Goal: Contribute content: Add original content to the website for others to see

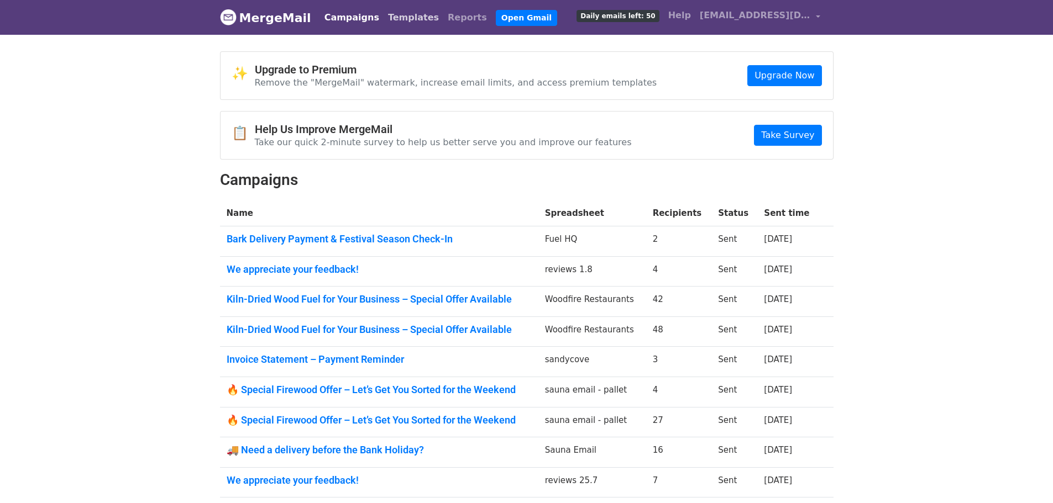
click at [392, 20] on link "Templates" at bounding box center [413, 18] width 60 height 22
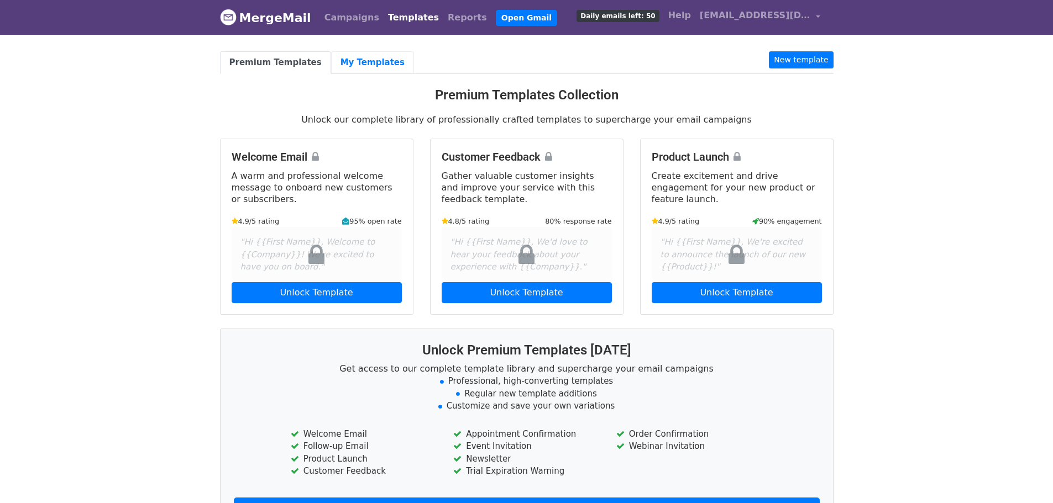
click at [370, 69] on link "My Templates" at bounding box center [372, 62] width 83 height 23
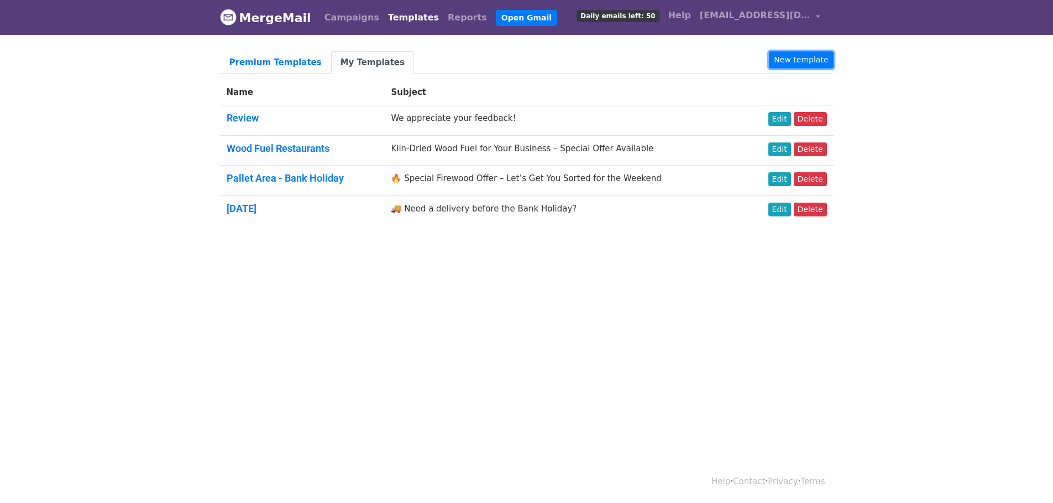
click at [785, 54] on link "New template" at bounding box center [801, 59] width 64 height 17
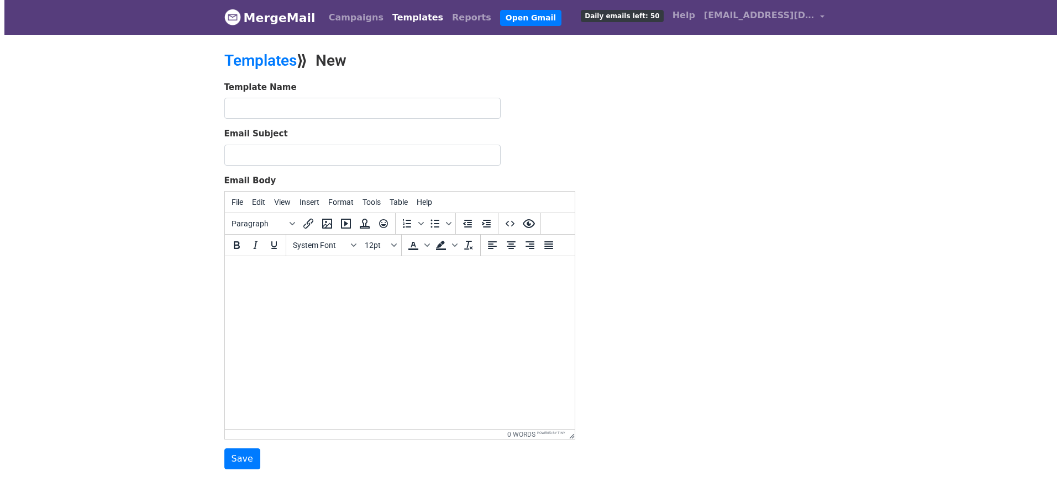
scroll to position [56, 0]
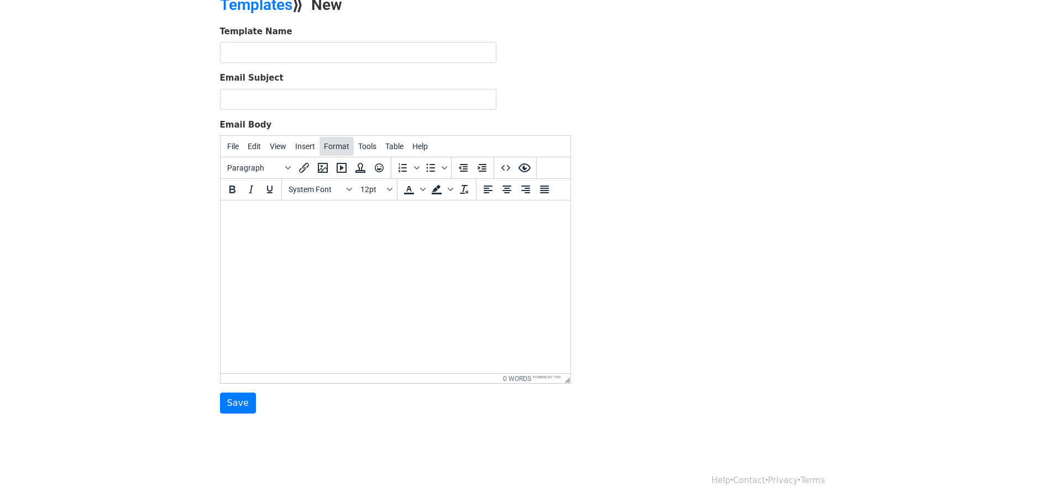
click at [341, 154] on button "Format" at bounding box center [336, 146] width 34 height 19
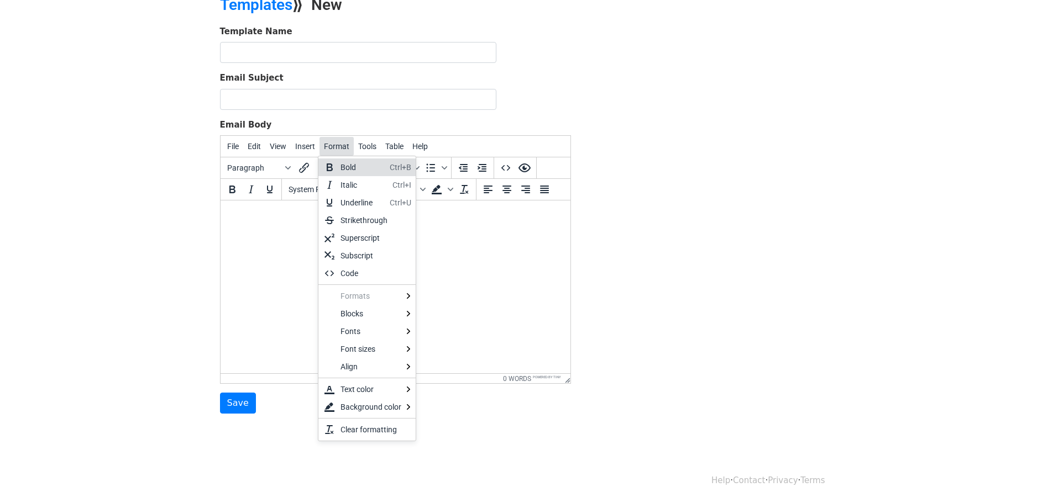
click at [327, 151] on span "Format" at bounding box center [336, 146] width 25 height 9
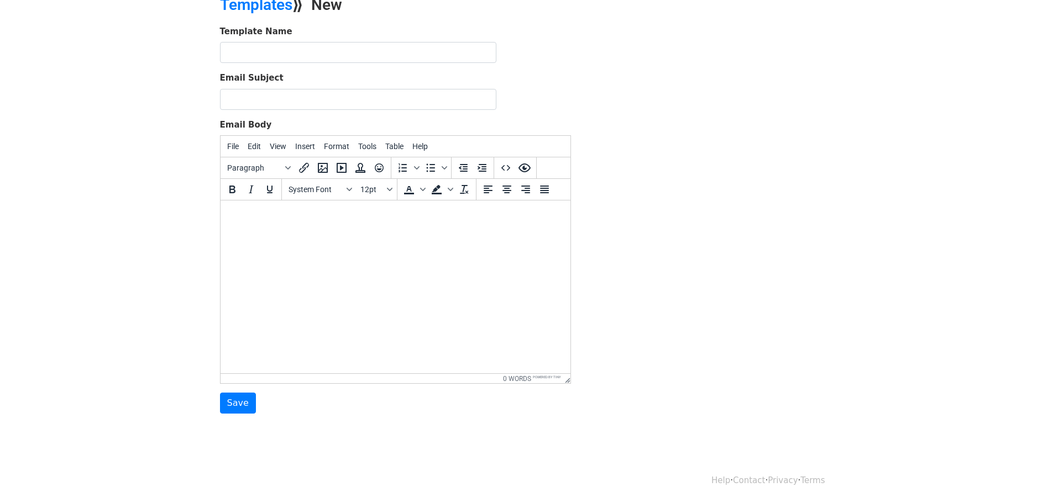
click at [278, 230] on html at bounding box center [395, 216] width 350 height 30
click at [329, 163] on icon "Insert/edit image" at bounding box center [322, 167] width 13 height 13
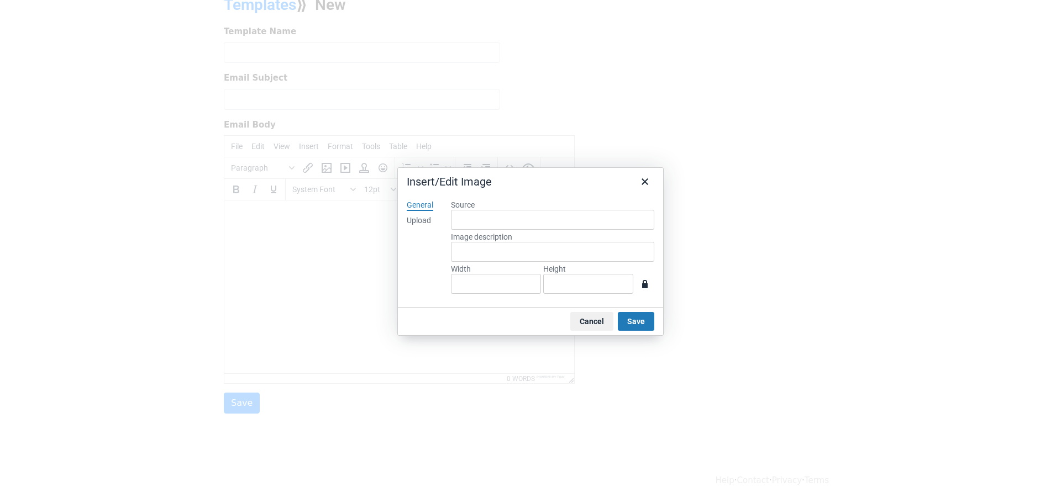
click at [408, 223] on div "Upload" at bounding box center [419, 221] width 24 height 11
click at [556, 240] on div "Drop an image here Browse for an image" at bounding box center [552, 248] width 203 height 97
click at [554, 254] on button "Browse for an image" at bounding box center [552, 258] width 93 height 19
type input "794"
type input "1123"
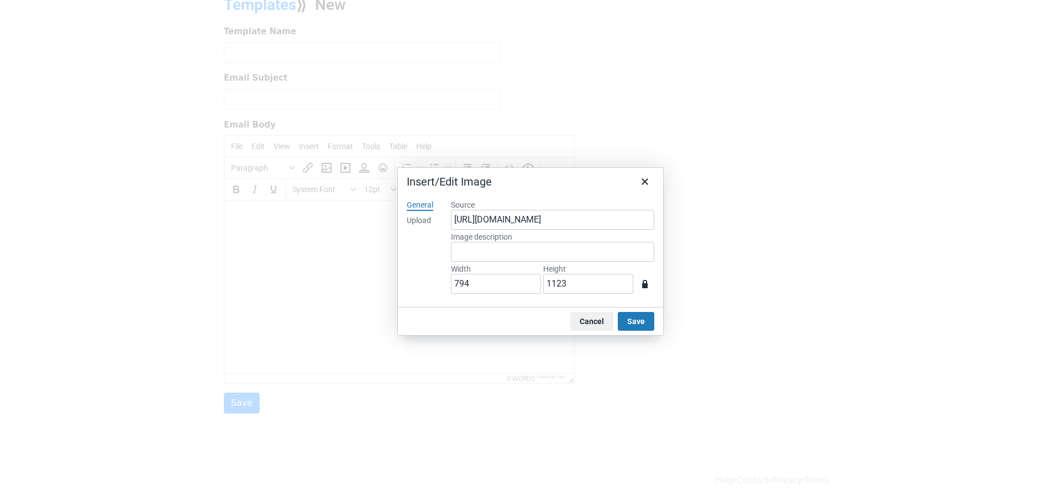
click at [646, 327] on button "Save" at bounding box center [636, 321] width 36 height 19
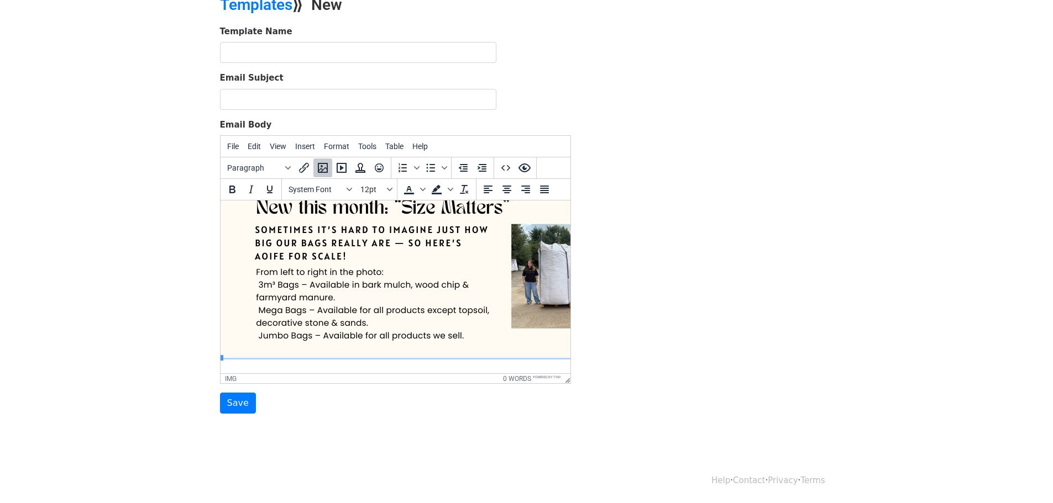
scroll to position [489, 9]
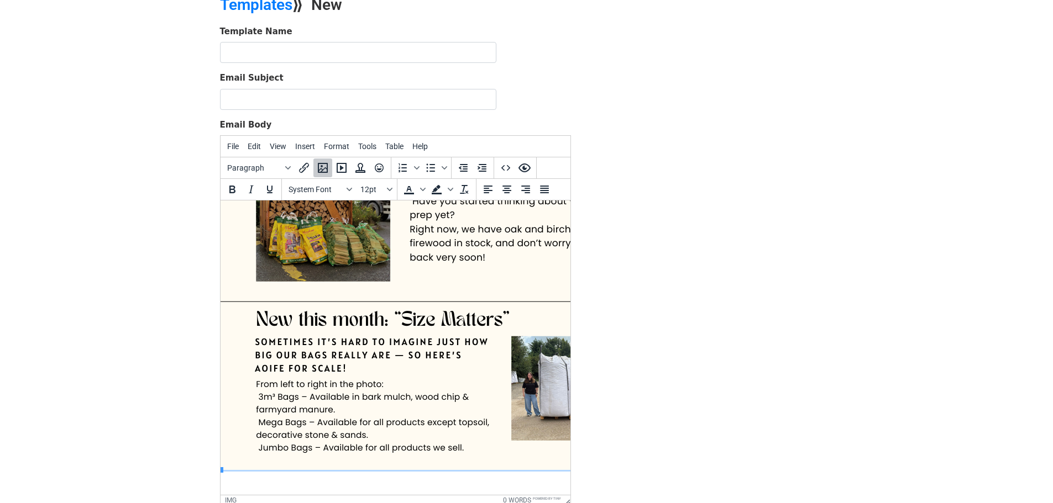
drag, startPoint x: 569, startPoint y: 381, endPoint x: 592, endPoint y: 546, distance: 166.8
click at [592, 503] on html "MergeMail Campaigns Templates Reports Open Gmail Daily emails left: 50 Help aoi…" at bounding box center [526, 284] width 1053 height 680
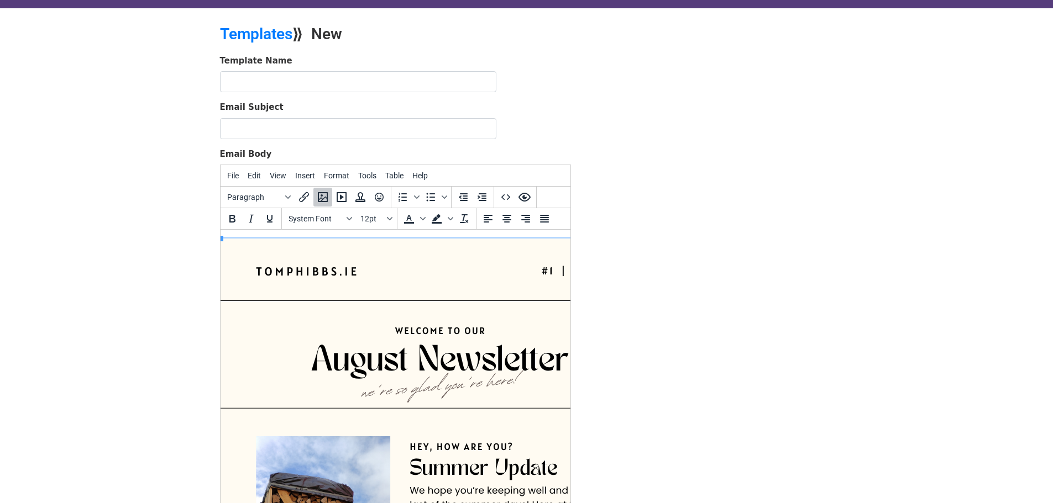
scroll to position [0, 0]
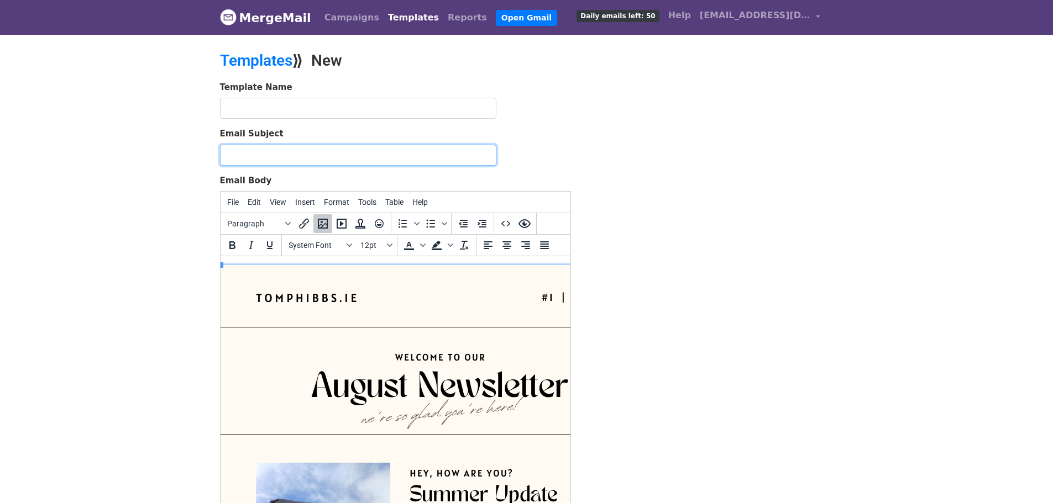
click at [323, 152] on input "Email Subject" at bounding box center [358, 155] width 276 height 21
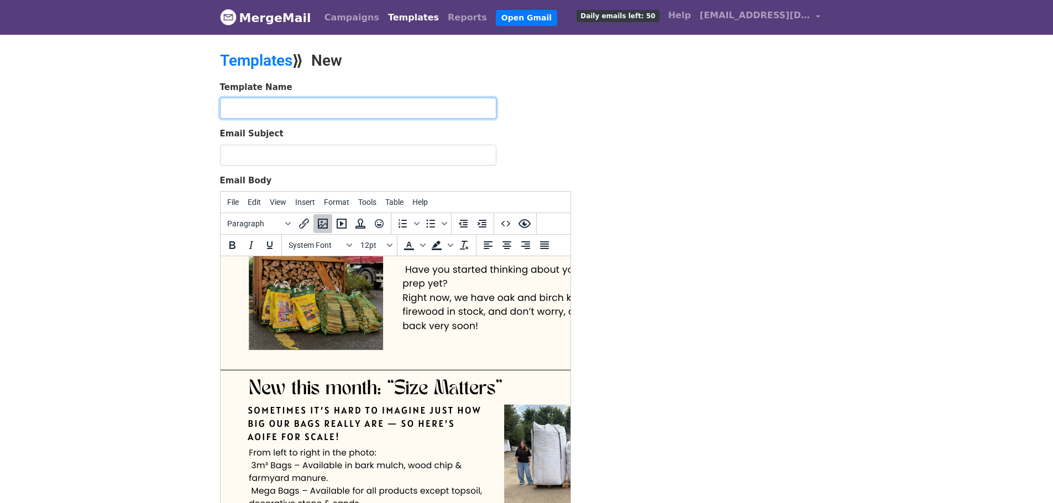
click at [288, 105] on input "text" at bounding box center [358, 108] width 276 height 21
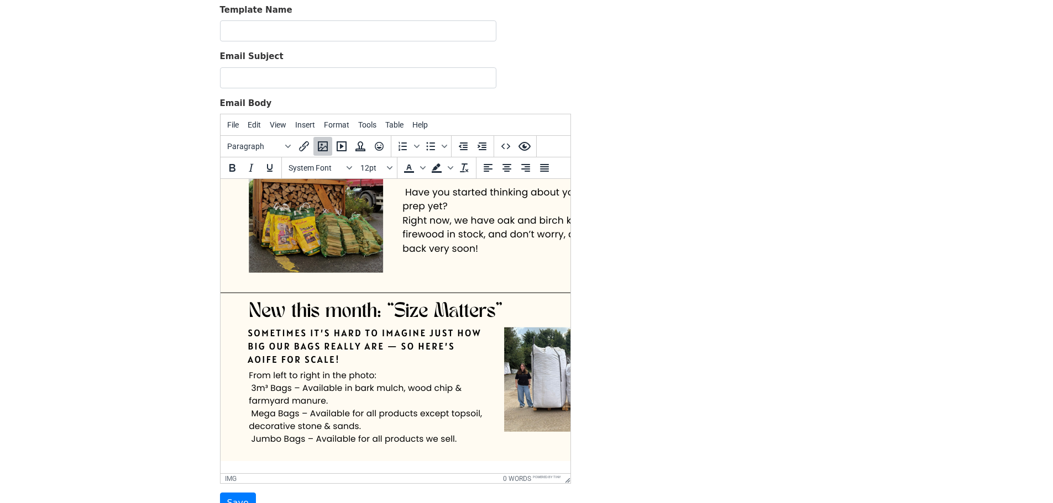
scroll to position [177, 0]
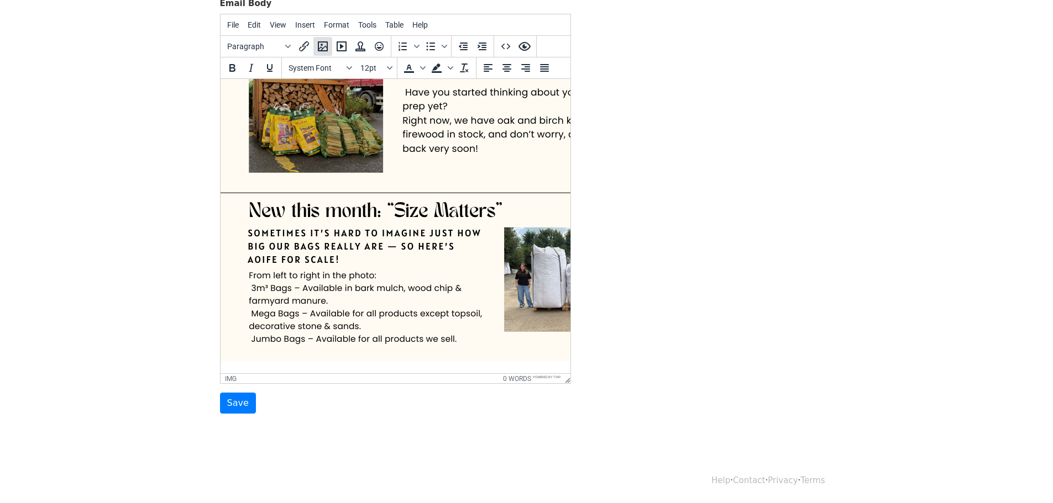
click at [318, 47] on icon "Insert/edit image" at bounding box center [323, 46] width 10 height 10
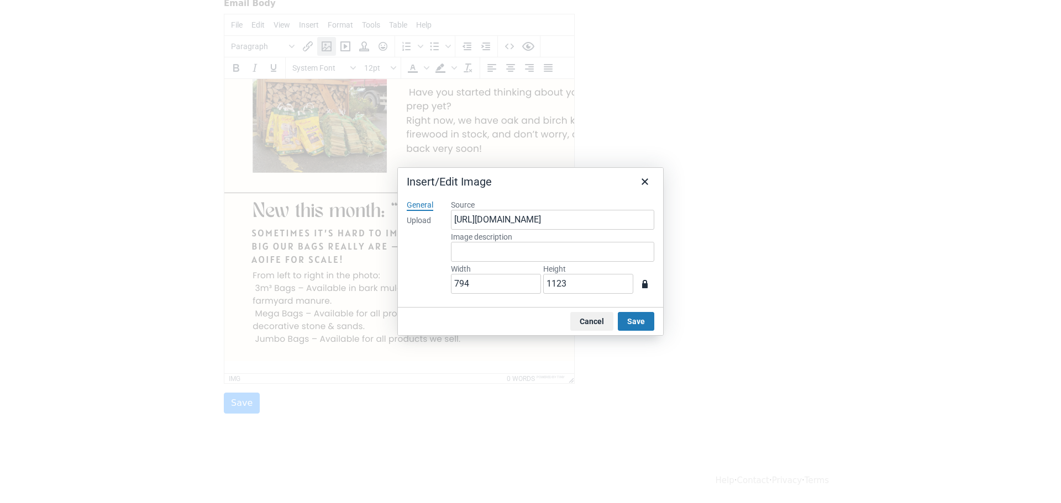
click at [421, 220] on div "Upload" at bounding box center [419, 221] width 24 height 11
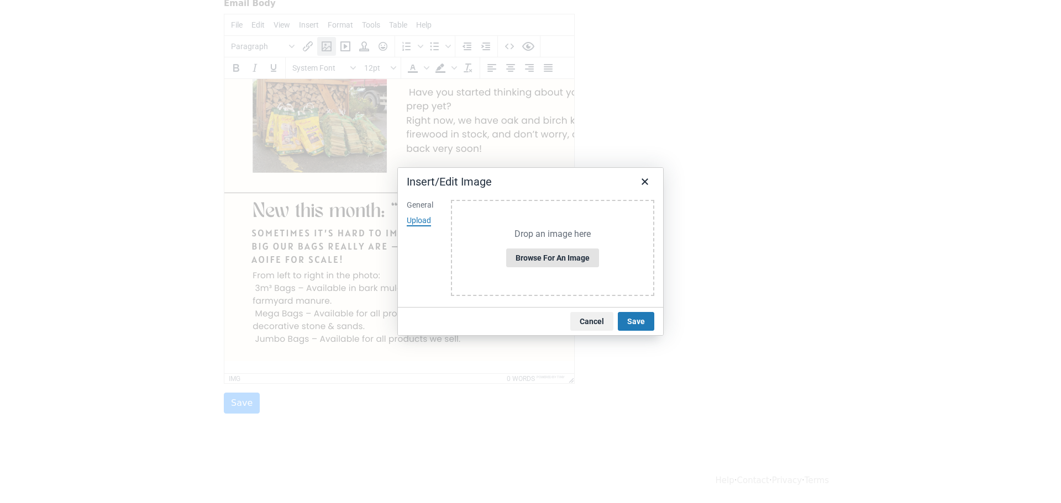
click at [546, 254] on button "Browse for an image" at bounding box center [552, 258] width 93 height 19
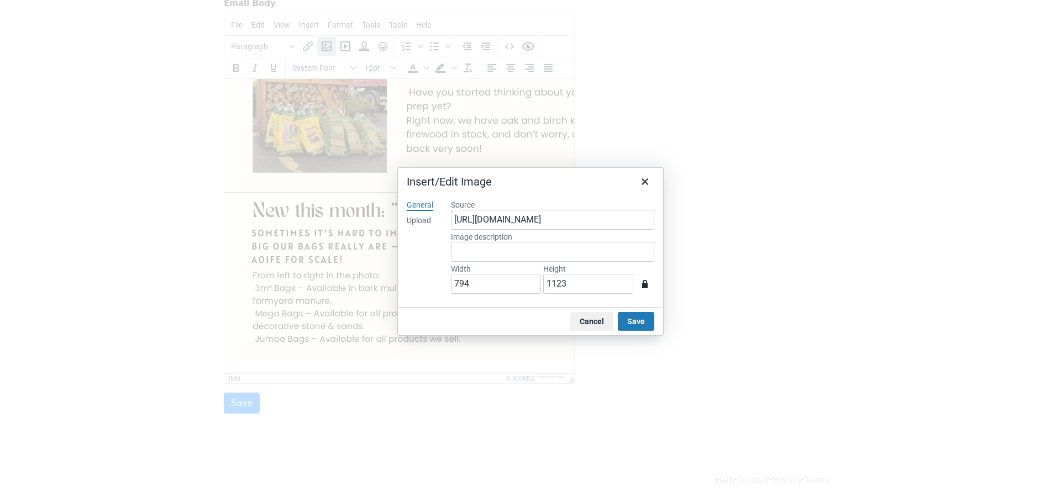
click at [633, 322] on button "Save" at bounding box center [636, 321] width 36 height 19
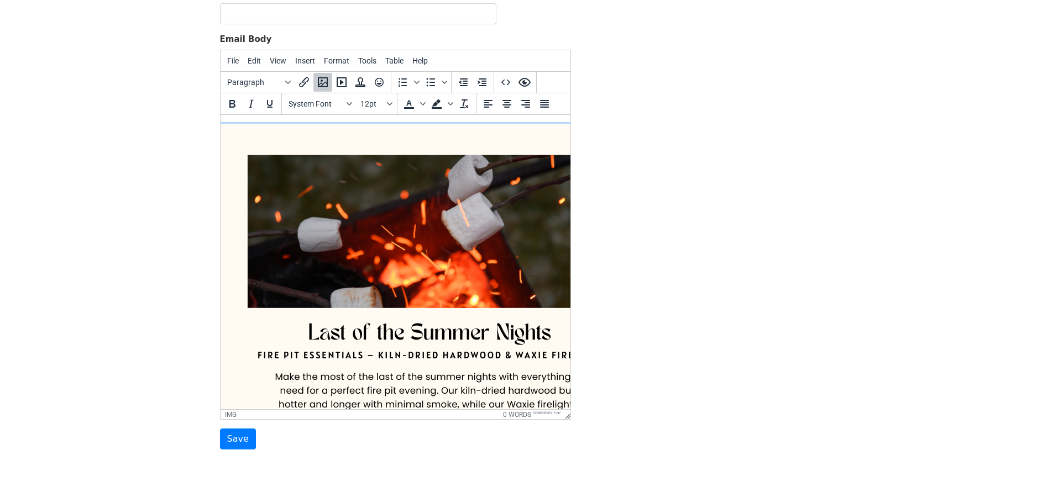
scroll to position [122, 0]
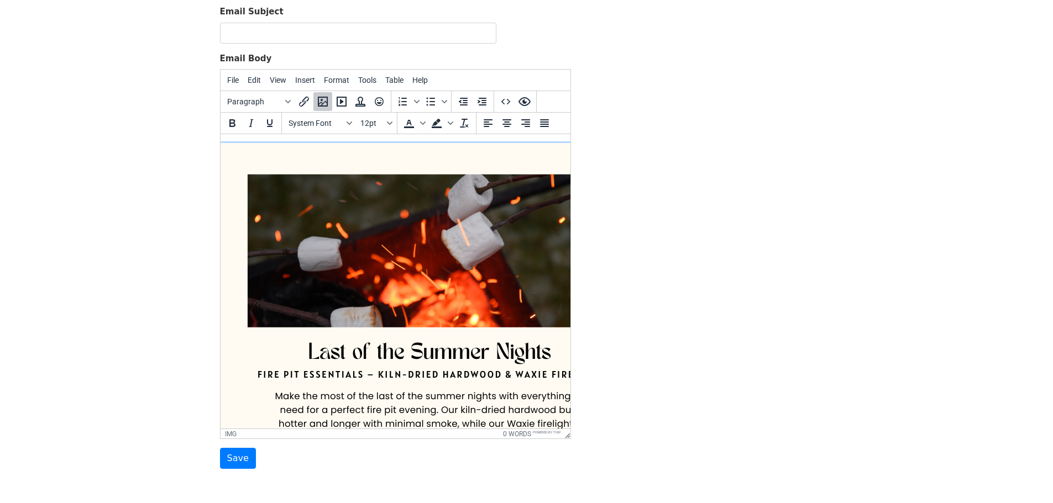
click at [320, 180] on img at bounding box center [432, 453] width 439 height 621
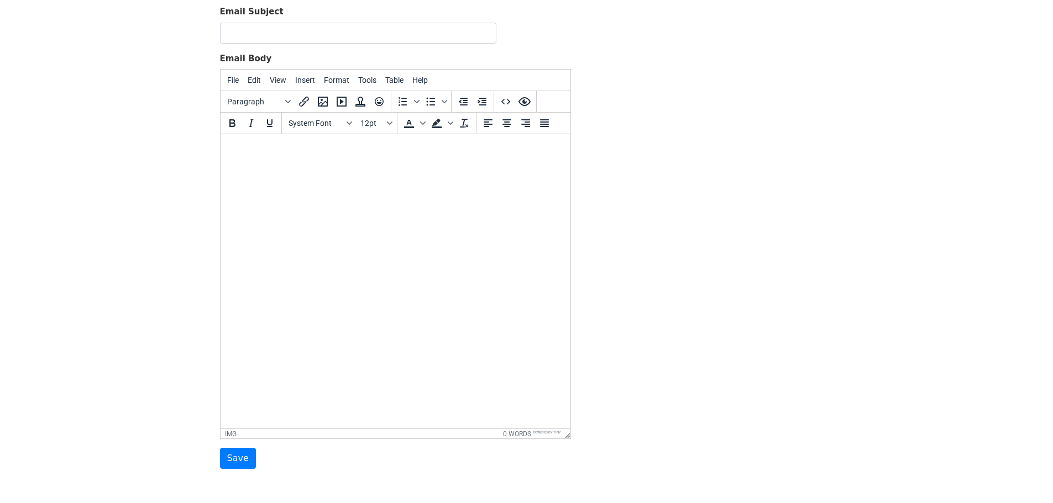
click at [316, 106] on icon "Insert/edit image" at bounding box center [322, 101] width 13 height 13
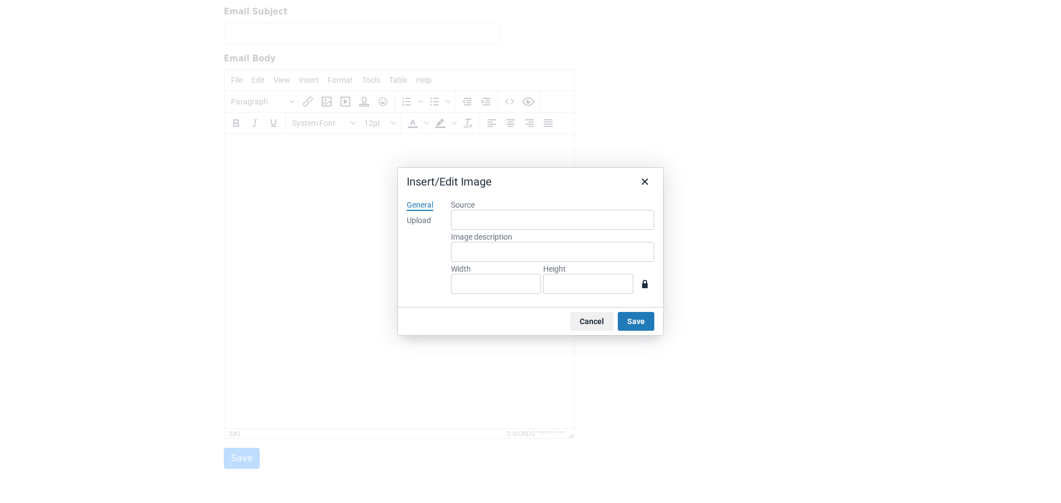
click at [414, 222] on div "Upload" at bounding box center [419, 221] width 24 height 11
click at [555, 241] on div "Drop an image here Browse for an image" at bounding box center [552, 248] width 203 height 97
click at [554, 250] on button "Browse for an image" at bounding box center [552, 258] width 93 height 19
type input "794"
type input "1123"
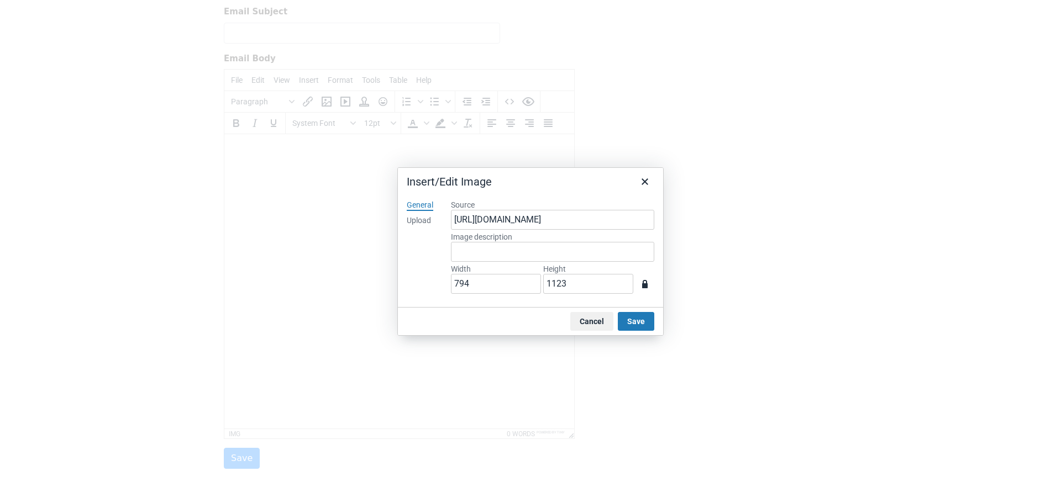
click at [633, 320] on button "Save" at bounding box center [636, 321] width 36 height 19
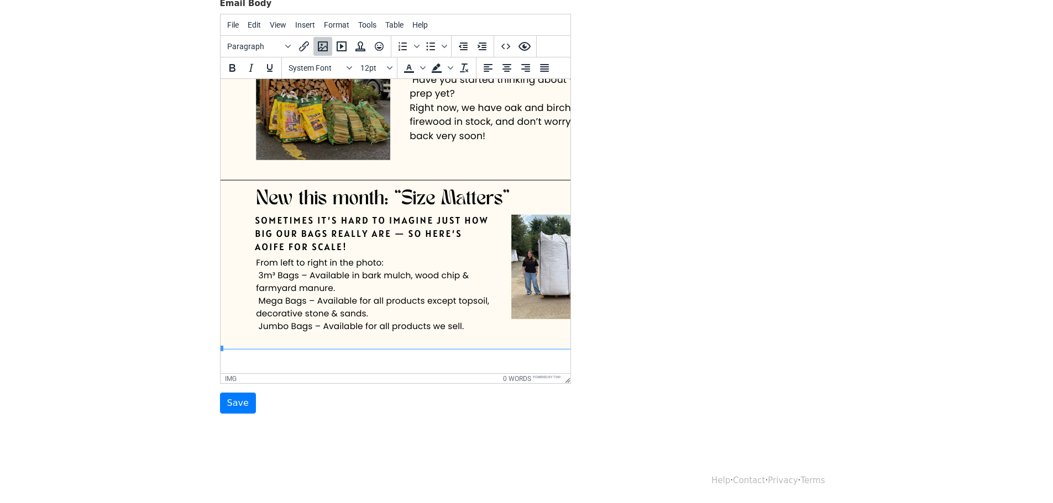
scroll to position [355, 9]
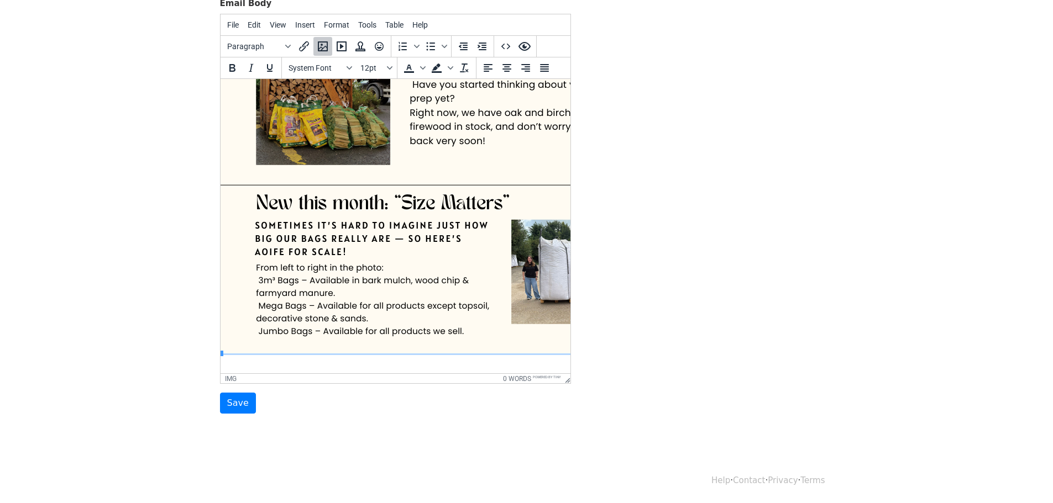
click at [544, 349] on html at bounding box center [386, 51] width 350 height 654
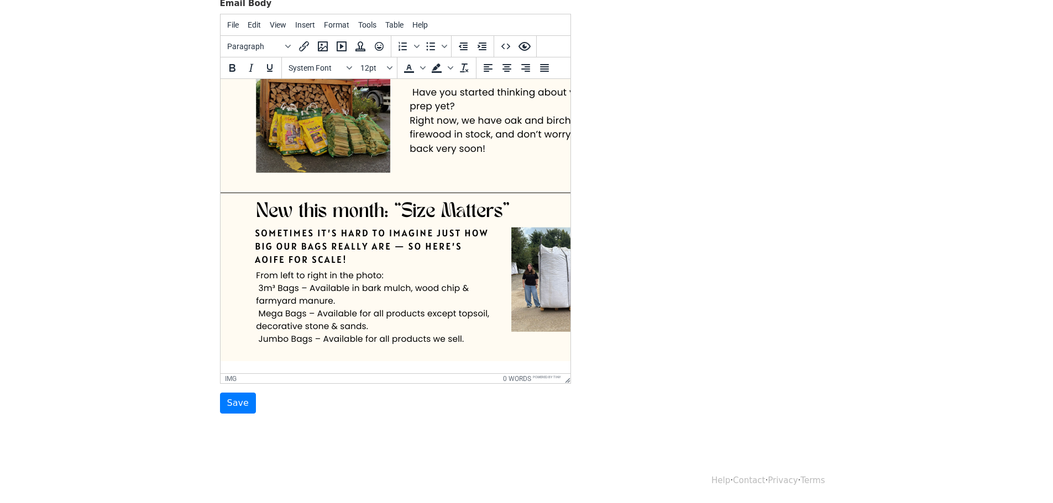
click at [551, 356] on html at bounding box center [386, 53] width 350 height 642
click at [554, 349] on img at bounding box center [439, 51] width 439 height 621
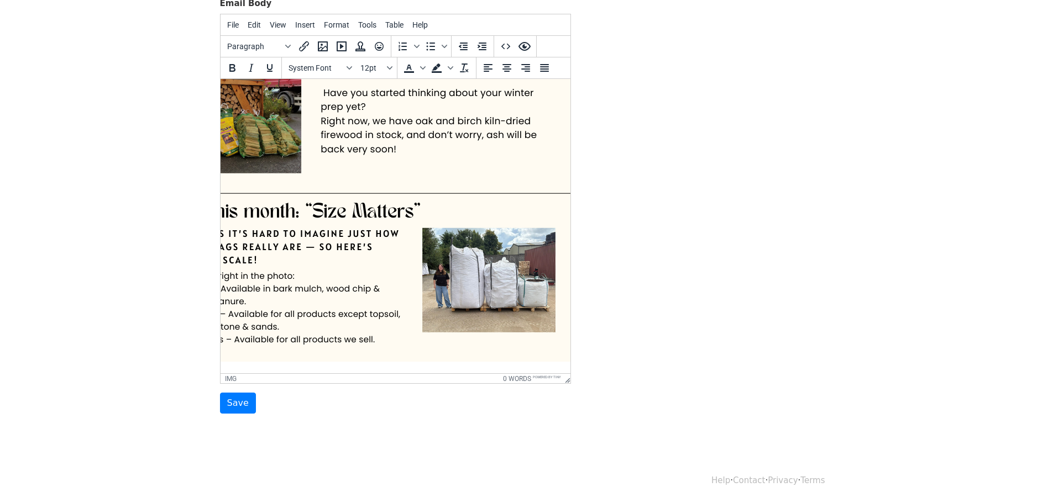
scroll to position [349, 9]
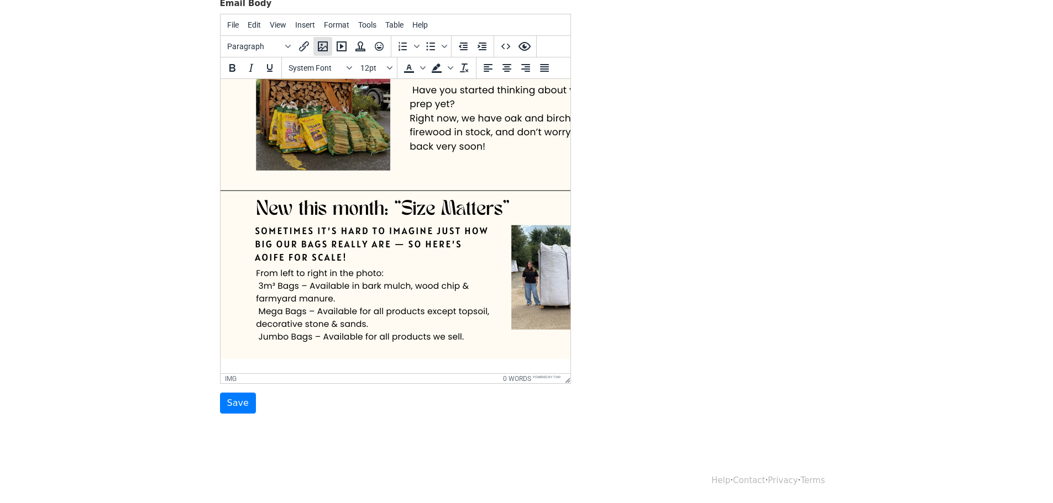
click at [328, 46] on icon "Insert/edit image" at bounding box center [322, 46] width 13 height 13
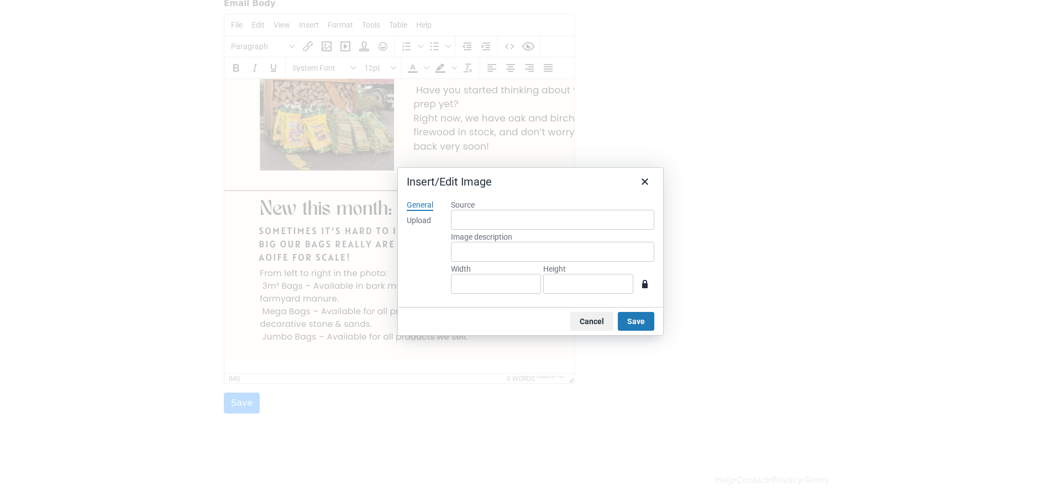
click at [412, 218] on div "Upload" at bounding box center [419, 221] width 24 height 11
click at [585, 260] on button "Browse for an image" at bounding box center [552, 258] width 93 height 19
type input "794"
type input "1123"
click at [626, 324] on button "Save" at bounding box center [636, 321] width 36 height 19
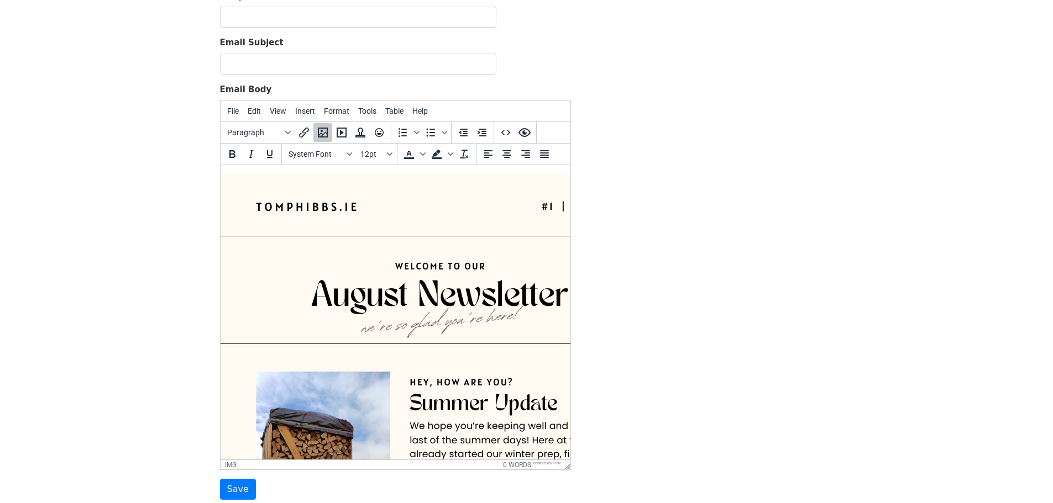
scroll to position [0, 0]
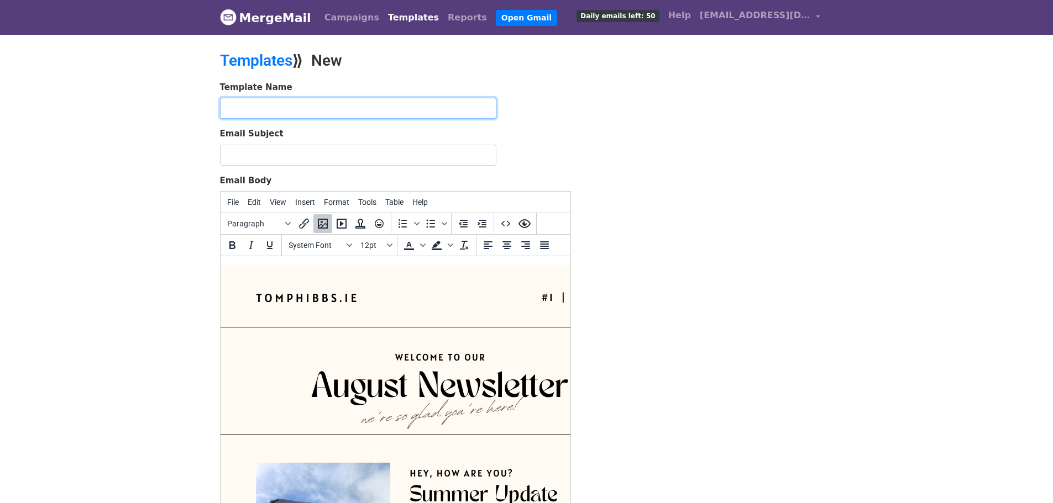
click at [343, 102] on input "text" at bounding box center [358, 108] width 276 height 21
type input "Summer Evenings, Winter Warmth – Stock Up This August 🌿🔥"
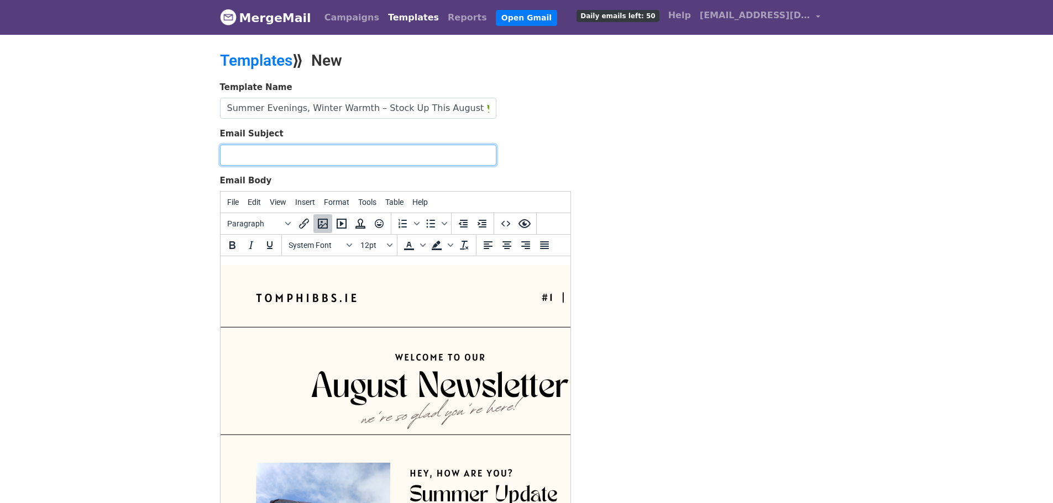
click at [310, 153] on input "Email Subject" at bounding box center [358, 155] width 276 height 21
click at [328, 153] on input "Email Subject" at bounding box center [358, 155] width 276 height 21
paste input "Cosy Evenings, Ready Gardens – August Picks from Tomphibbs.ie"
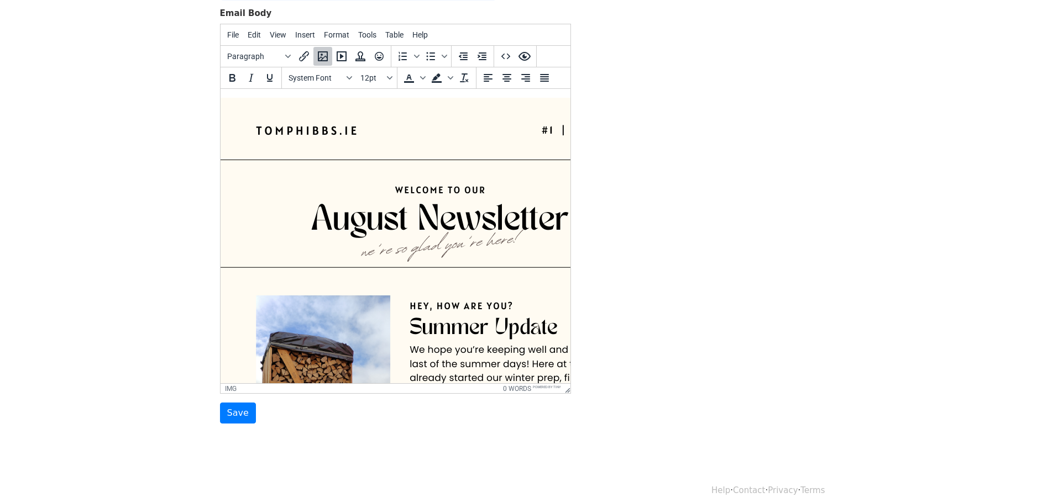
scroll to position [177, 0]
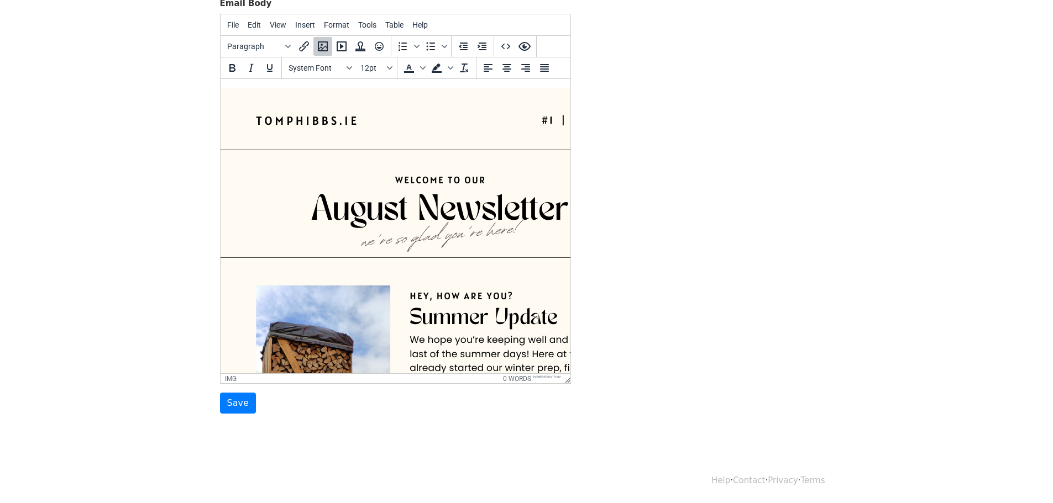
type input "Cosy Evenings, Ready Gardens – August Picks from Tomphibbs.ie"
click at [235, 411] on input "Save" at bounding box center [238, 403] width 36 height 21
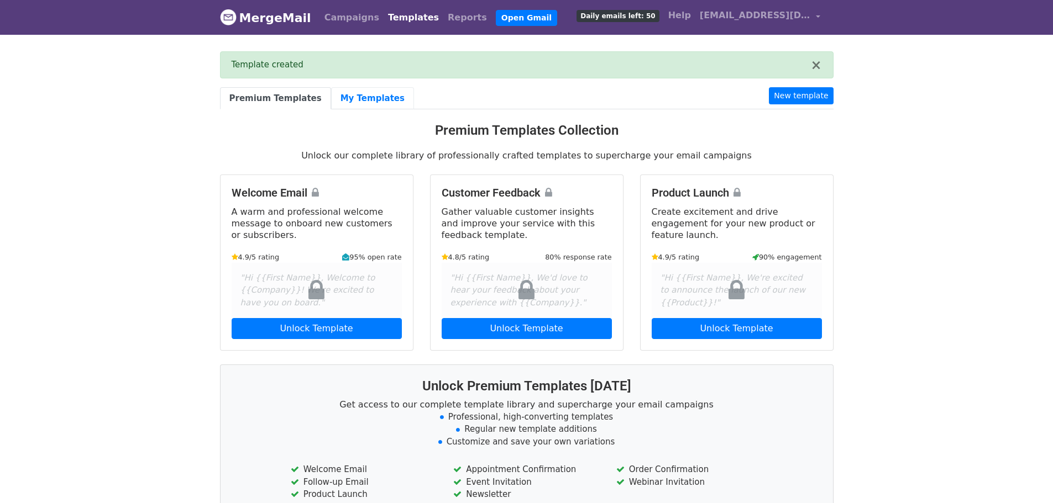
click at [358, 100] on link "My Templates" at bounding box center [372, 98] width 83 height 23
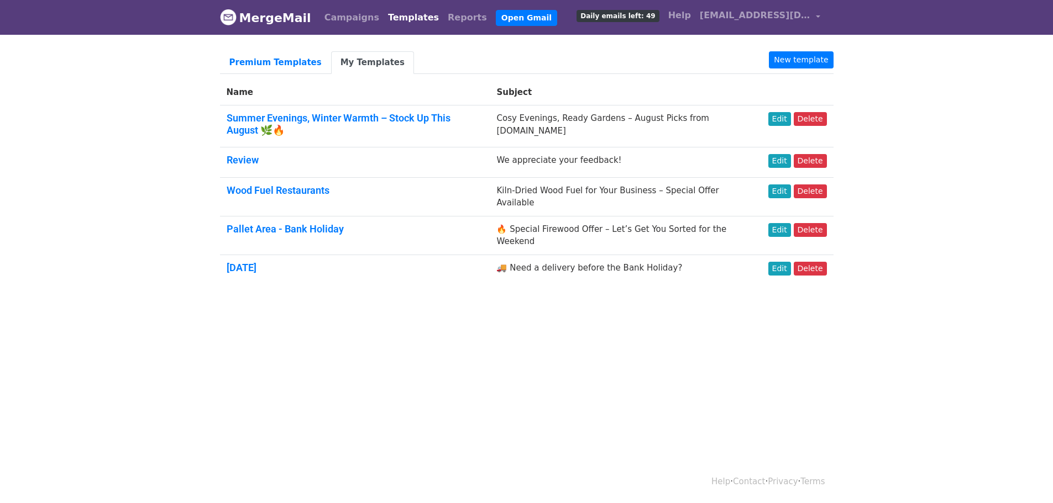
click at [339, 112] on link "Summer Evenings, Winter Warmth – Stock Up This August 🌿🔥" at bounding box center [339, 124] width 224 height 24
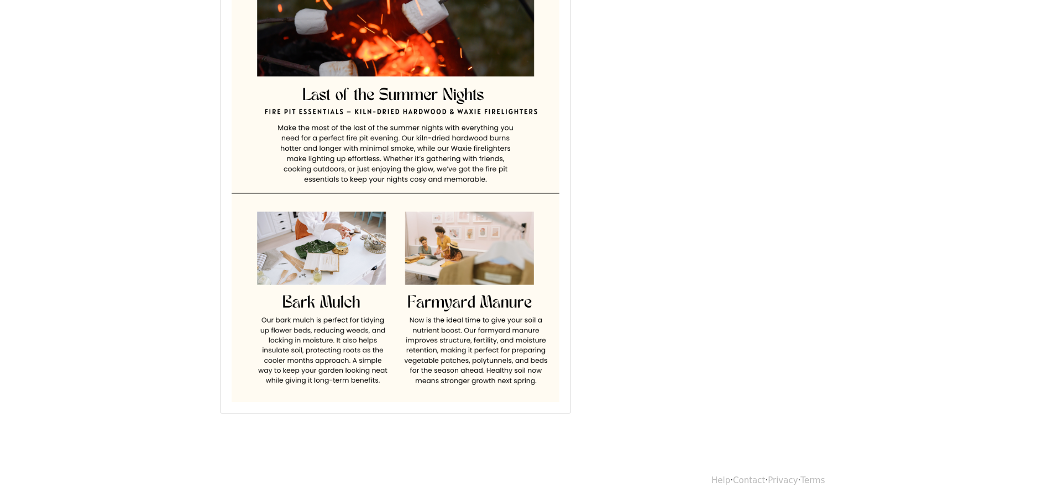
click at [457, 271] on img at bounding box center [396, 171] width 328 height 464
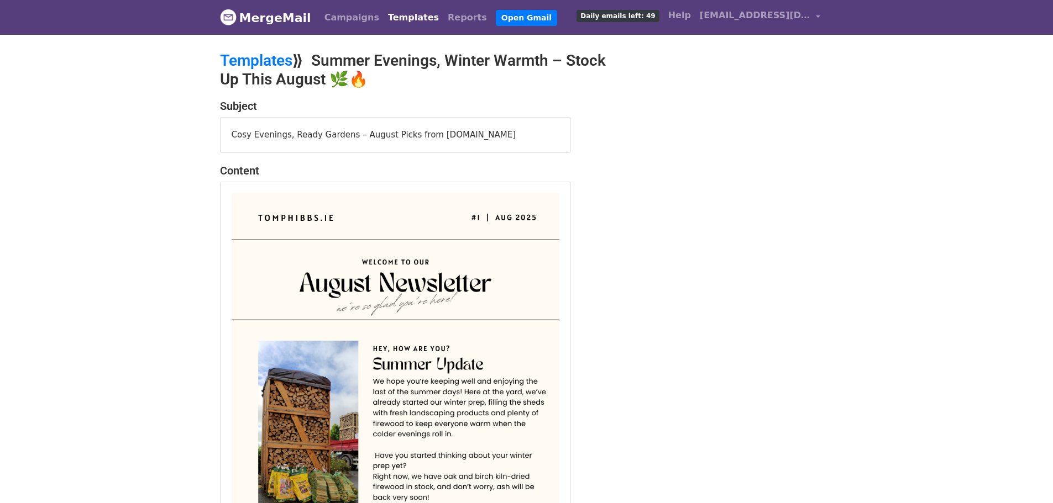
click at [448, 139] on div "Cosy Evenings, Ready Gardens – August Picks from Tomphibbs.ie" at bounding box center [395, 135] width 350 height 35
click at [432, 134] on div "Cosy Evenings, Ready Gardens – August Picks from Tomphibbs.ie" at bounding box center [395, 135] width 350 height 35
click at [276, 62] on link "Templates" at bounding box center [256, 60] width 72 height 18
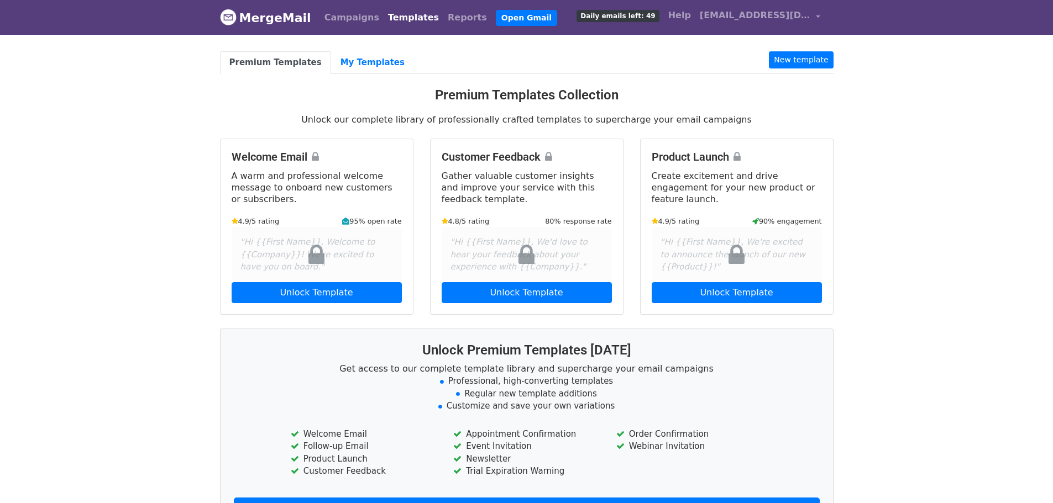
click at [349, 50] on body "MergeMail Campaigns Templates Reports Open Gmail Daily emails left: 49 Help [EM…" at bounding box center [526, 302] width 1053 height 605
click at [348, 64] on link "My Templates" at bounding box center [372, 62] width 83 height 23
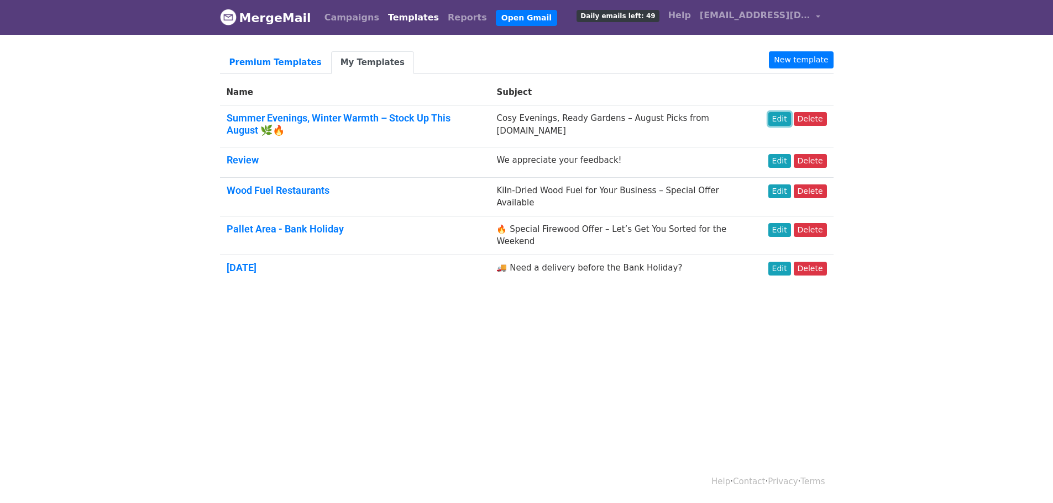
click at [786, 117] on link "Edit" at bounding box center [779, 119] width 23 height 14
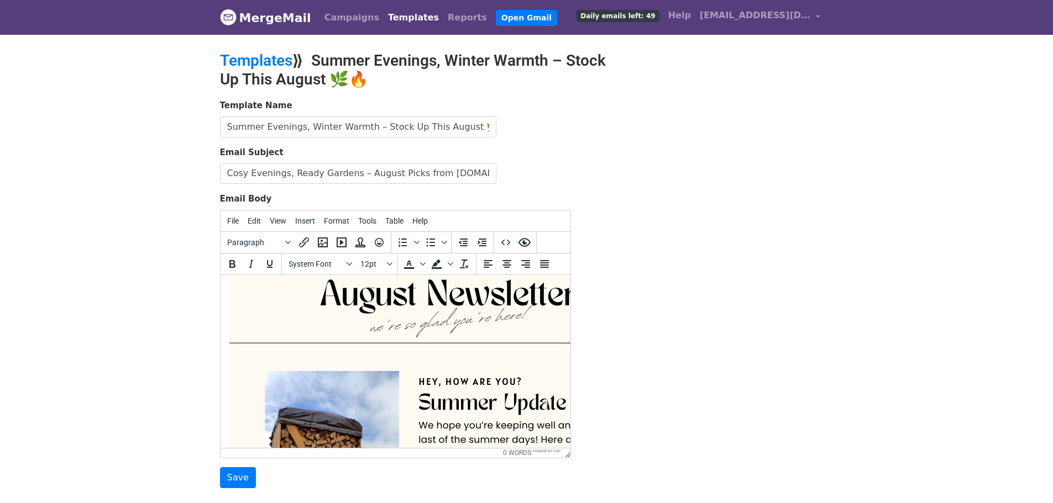
click at [344, 335] on img at bounding box center [448, 483] width 439 height 621
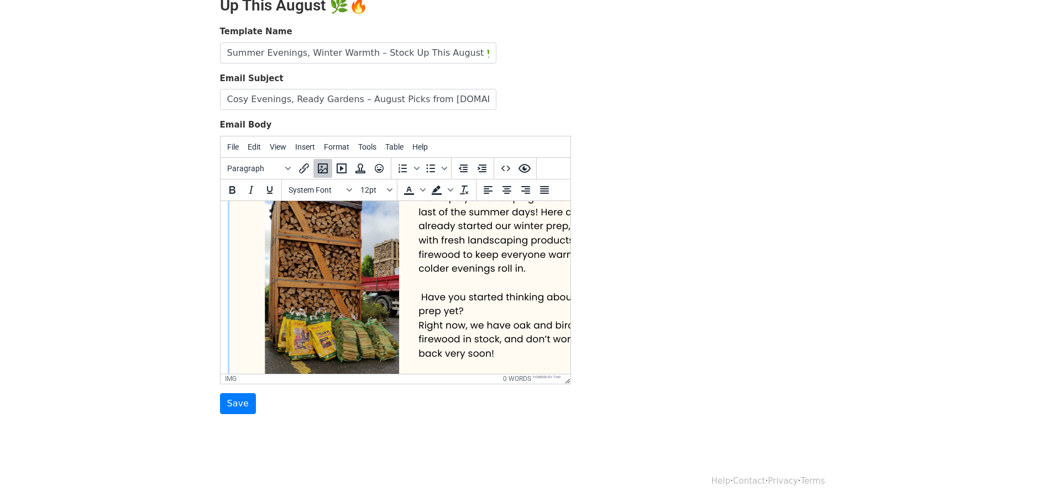
scroll to position [276, 0]
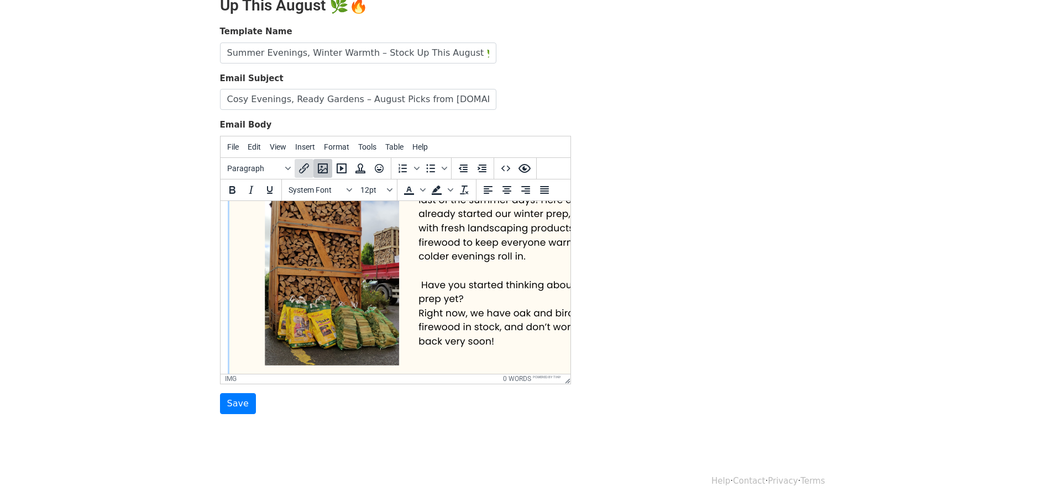
click at [303, 172] on icon "Insert/edit link" at bounding box center [303, 168] width 13 height 13
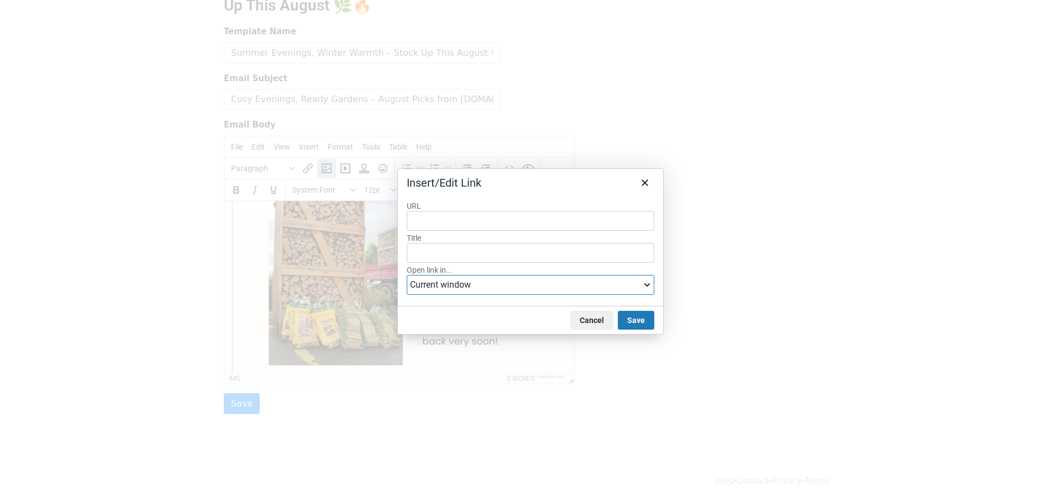
click at [469, 290] on select "Current window New window" at bounding box center [531, 285] width 248 height 20
select select "_blank"
click at [407, 275] on select "Current window New window" at bounding box center [531, 285] width 248 height 20
click at [459, 255] on input "Title" at bounding box center [531, 253] width 248 height 20
click at [446, 220] on input "URL" at bounding box center [531, 221] width 248 height 20
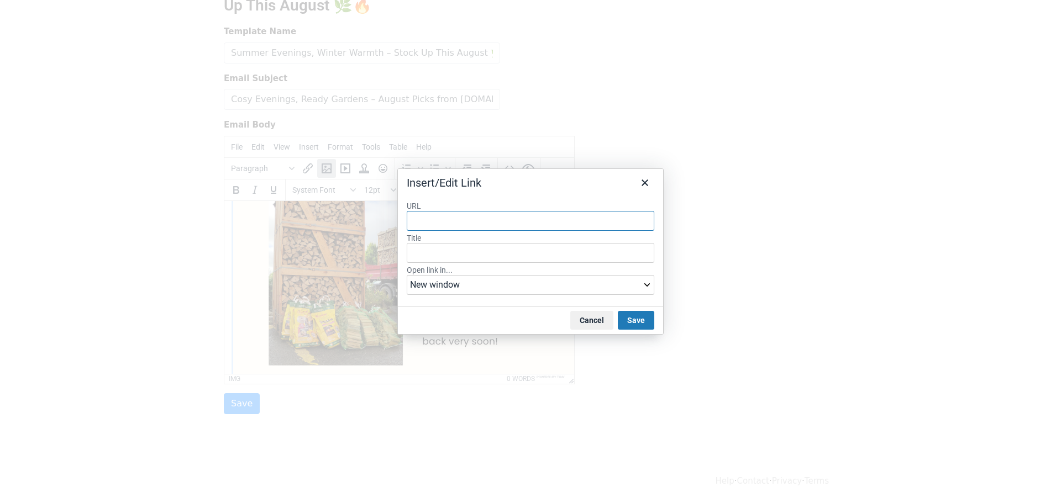
paste input "https://tomphibbs.ie/Firewood"
type input "https://tomphibbs.ie/Firewood"
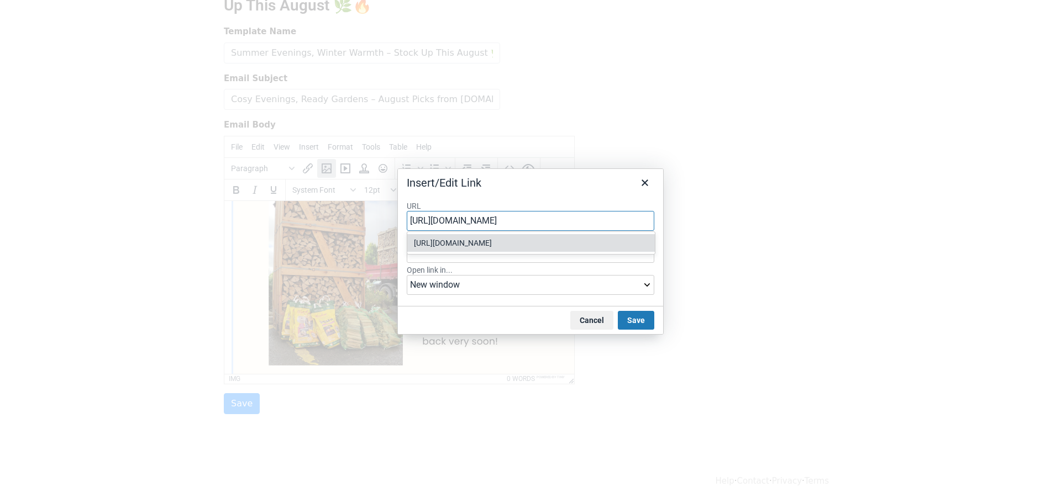
click at [643, 327] on button "Save" at bounding box center [636, 320] width 36 height 19
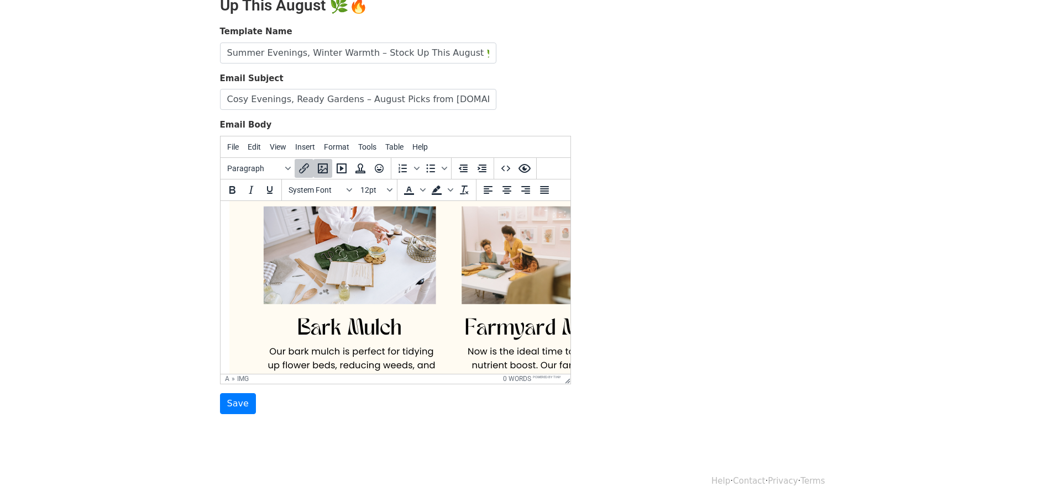
scroll to position [1050, 0]
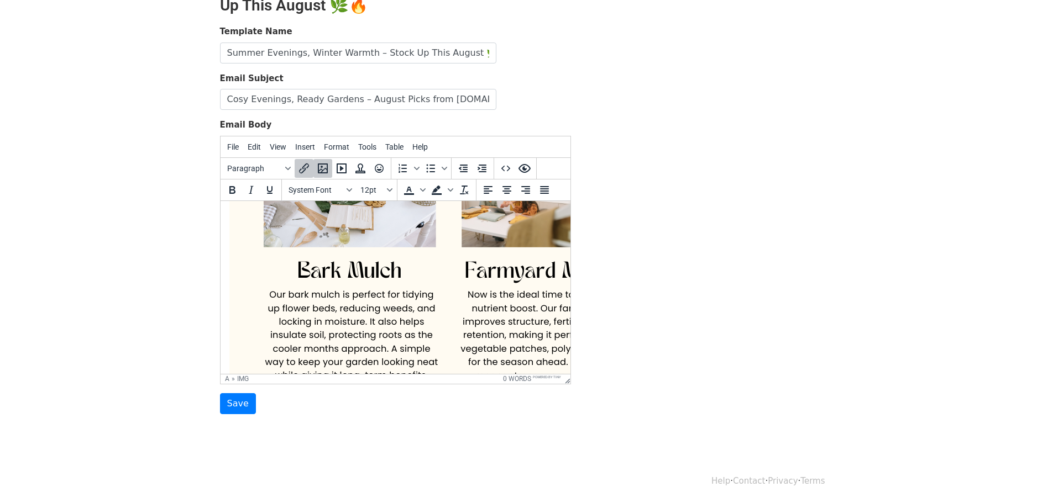
click at [452, 323] on img at bounding box center [448, 93] width 439 height 621
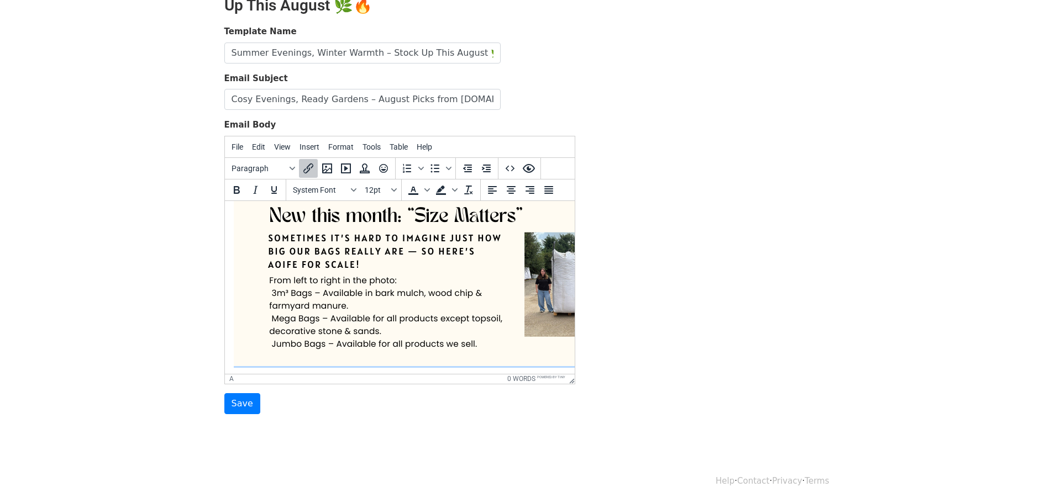
scroll to position [488, 0]
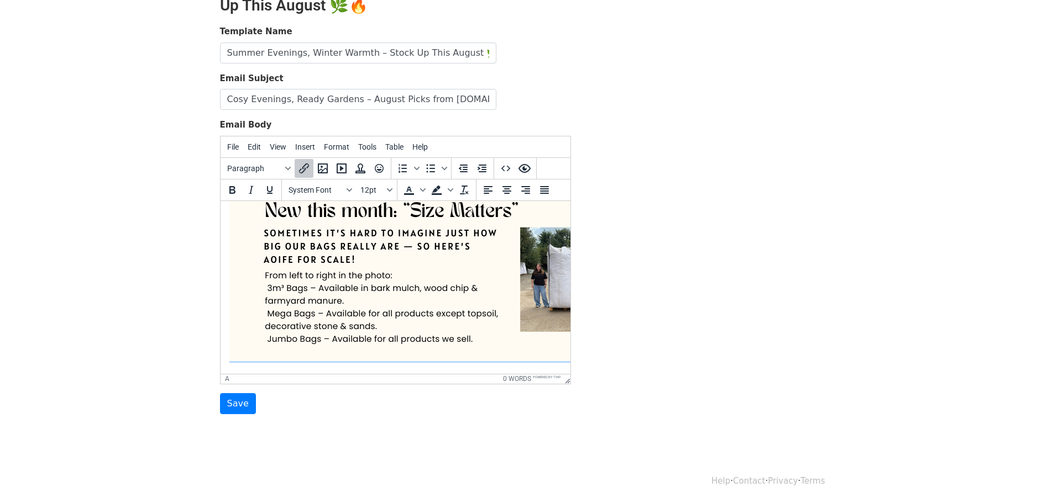
click at [423, 358] on html "﻿" at bounding box center [395, 46] width 350 height 654
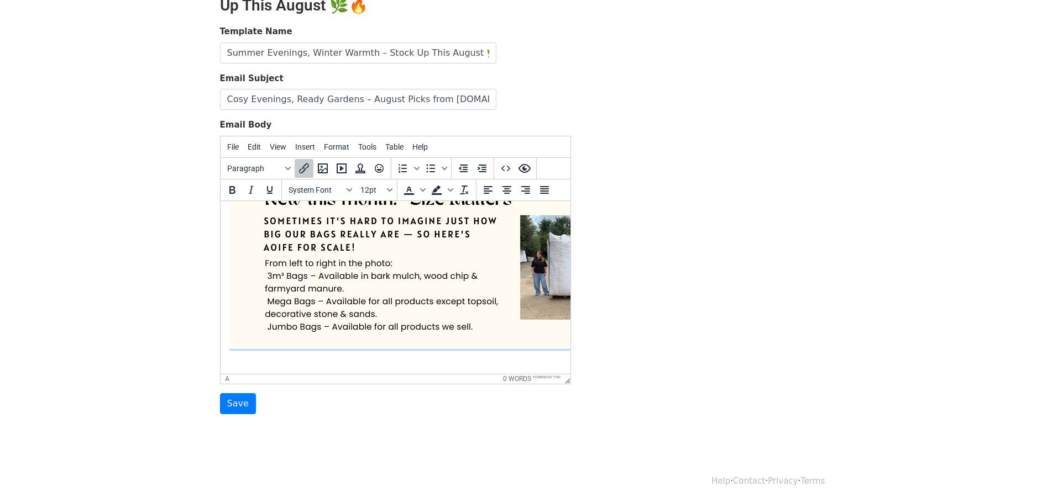
click at [243, 356] on body "﻿" at bounding box center [395, 46] width 332 height 637
click at [297, 145] on span "Insert" at bounding box center [305, 147] width 20 height 9
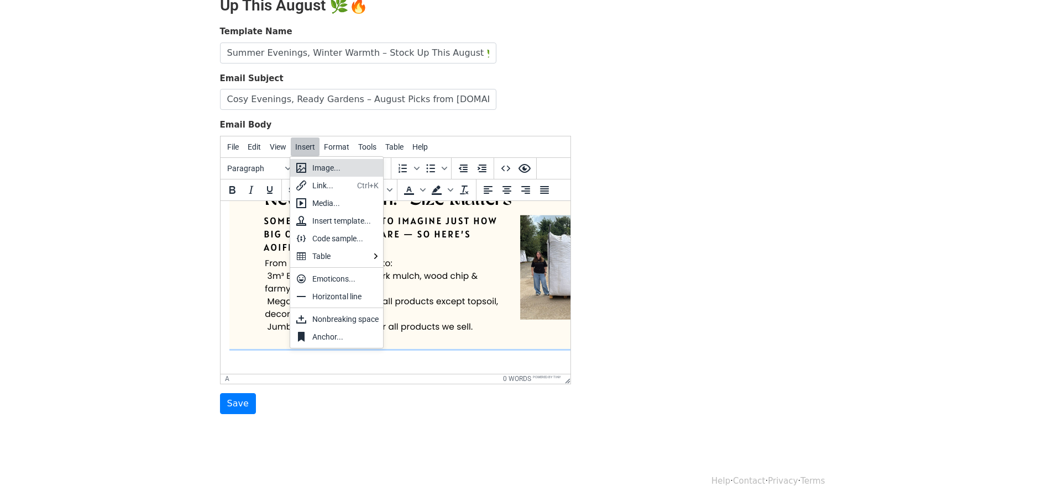
click at [316, 169] on div "Image..." at bounding box center [345, 167] width 66 height 13
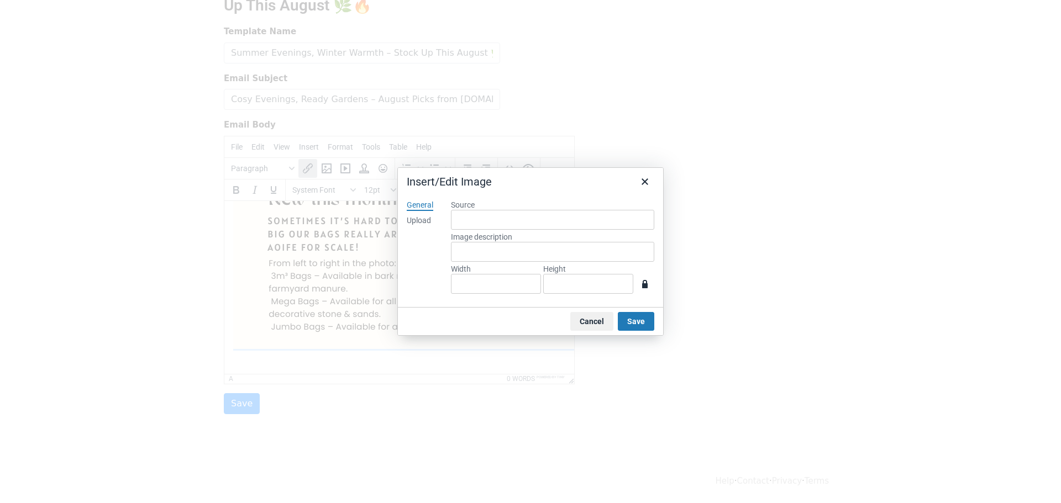
click at [418, 219] on div "Upload" at bounding box center [419, 221] width 24 height 11
click at [529, 254] on button "Browse for an image" at bounding box center [552, 258] width 93 height 19
type input "794"
type input "1123"
click at [633, 322] on button "Save" at bounding box center [636, 321] width 36 height 19
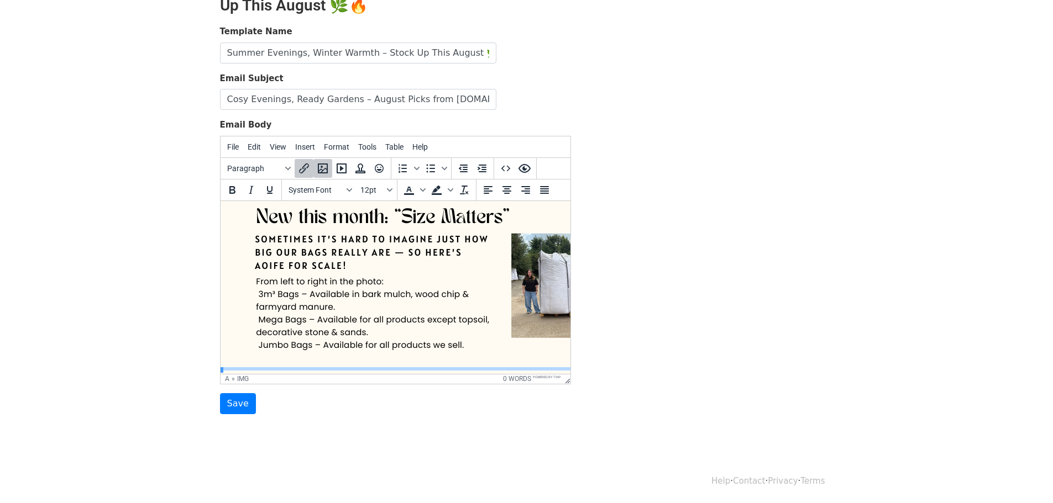
scroll to position [462, 9]
click at [756, 302] on div "Template Name Summer Evenings, Winter Warmth – Stock Up This August 🌿🔥 Email Su…" at bounding box center [527, 219] width 630 height 389
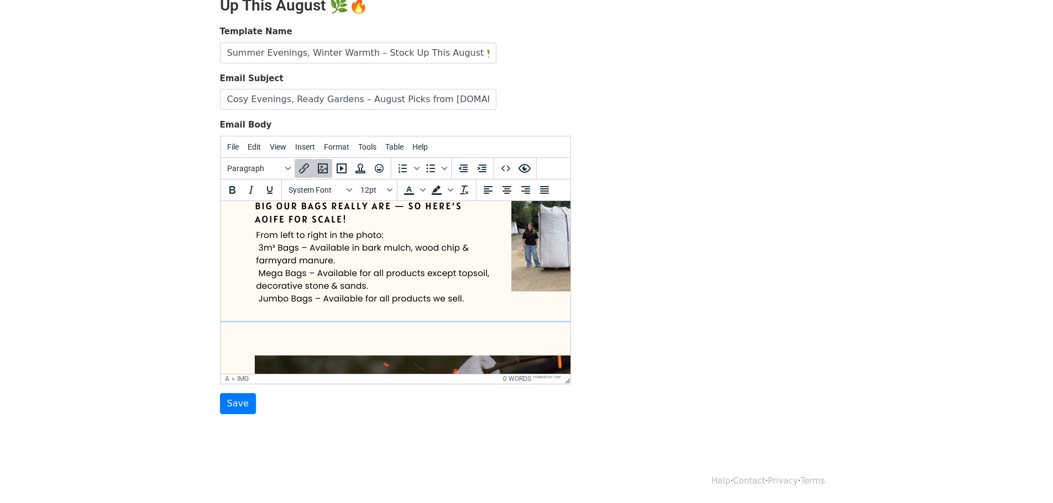
scroll to position [683, 9]
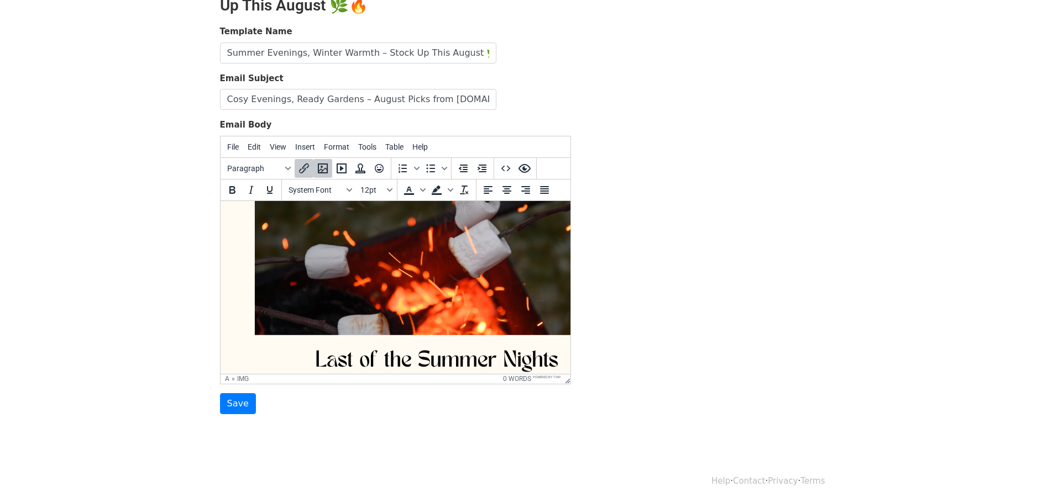
click at [486, 318] on img at bounding box center [439, 460] width 439 height 621
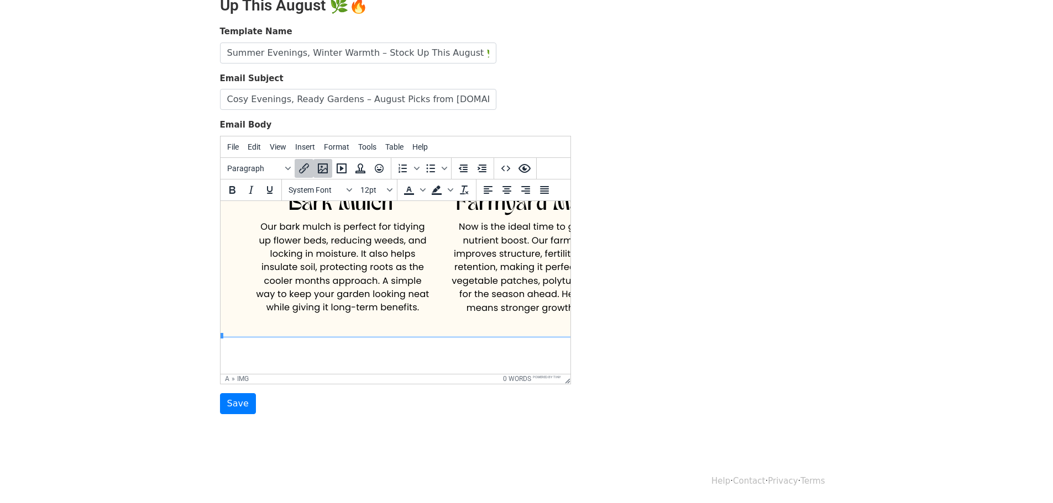
scroll to position [1112, 9]
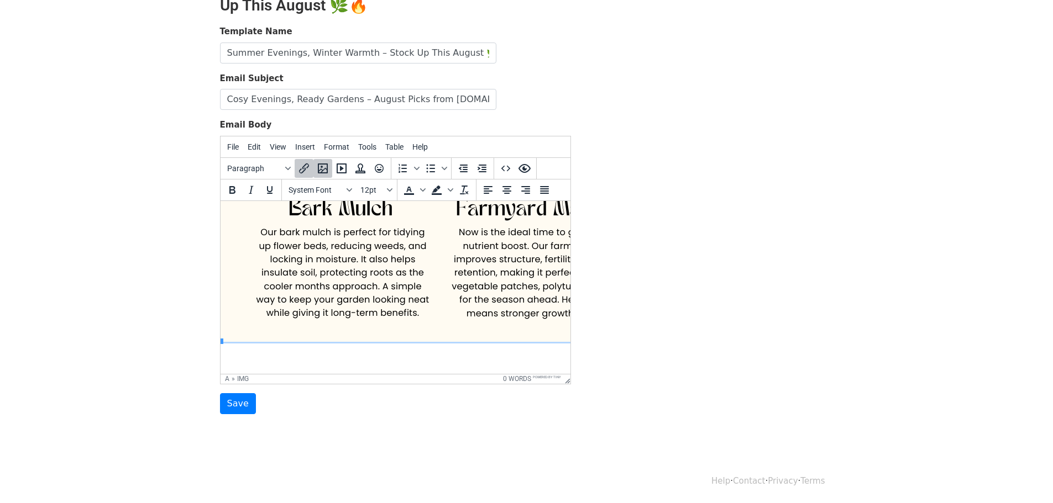
click at [572, 288] on div "Template Name Summer Evenings, Winter Warmth – Stock Up This August 🌿🔥 Email Su…" at bounding box center [395, 219] width 367 height 389
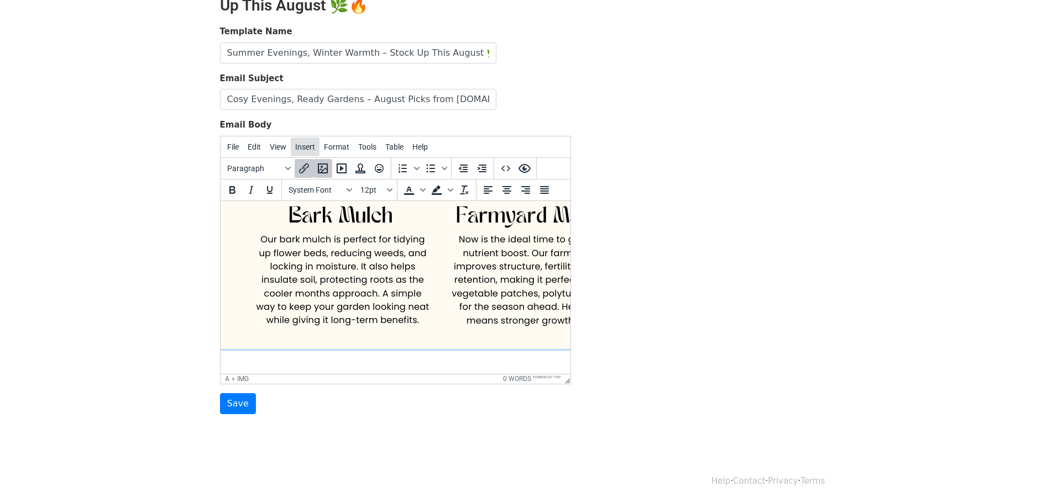
click at [296, 147] on span "Insert" at bounding box center [305, 147] width 20 height 9
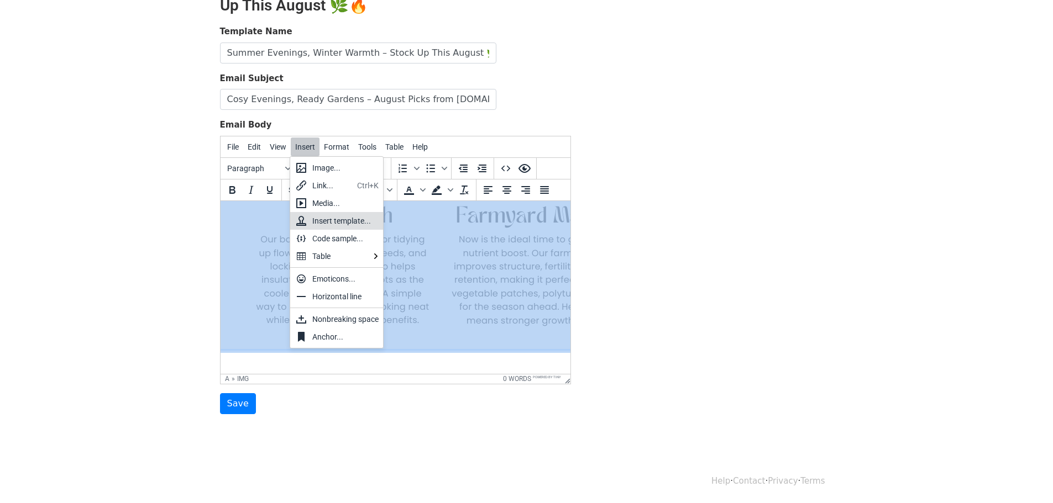
click at [481, 270] on img at bounding box center [439, 38] width 439 height 621
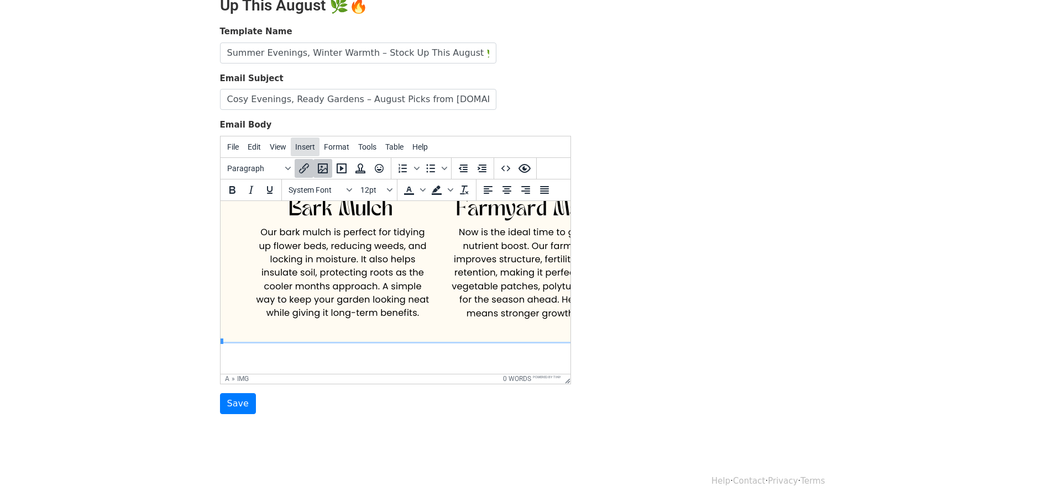
click at [304, 148] on span "Insert" at bounding box center [305, 147] width 20 height 9
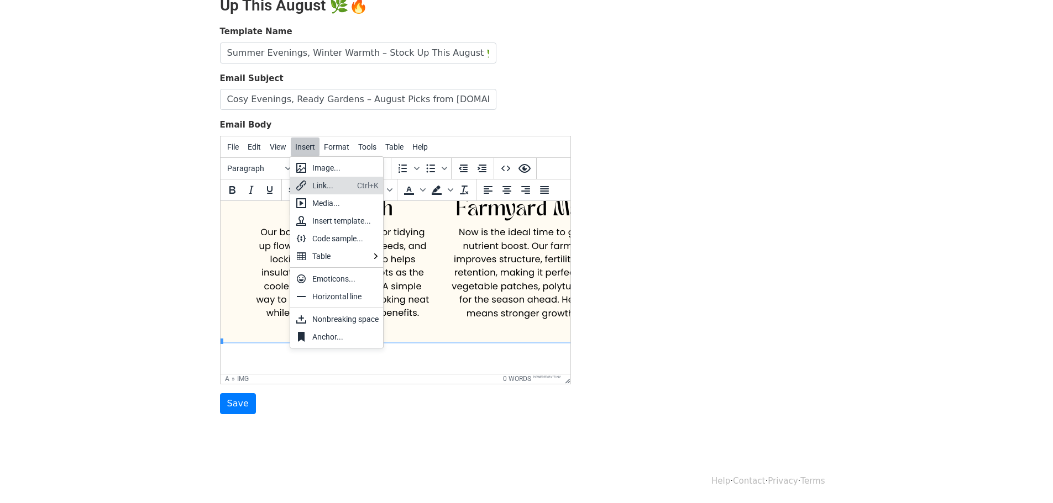
click at [332, 185] on div "Link..." at bounding box center [332, 185] width 40 height 13
select select "_blank"
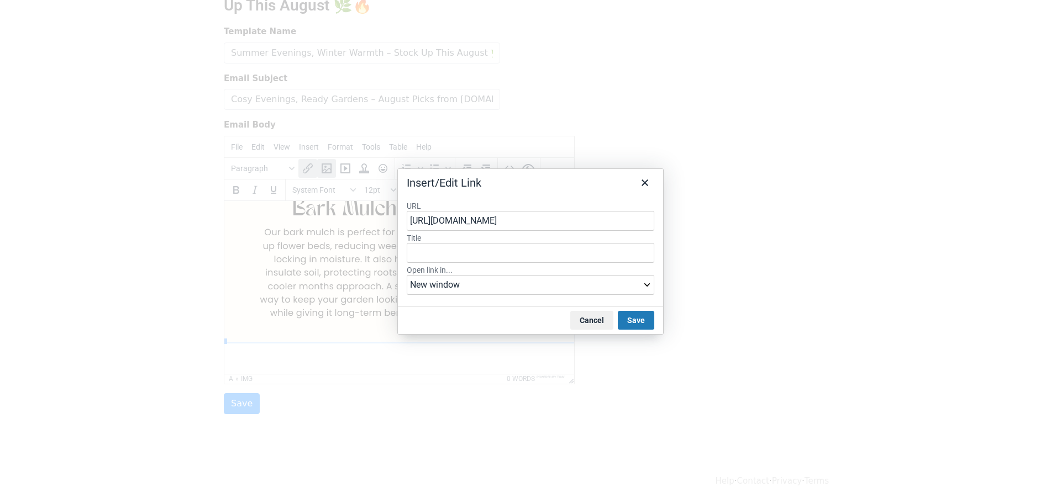
click at [651, 317] on button "Save" at bounding box center [636, 320] width 36 height 19
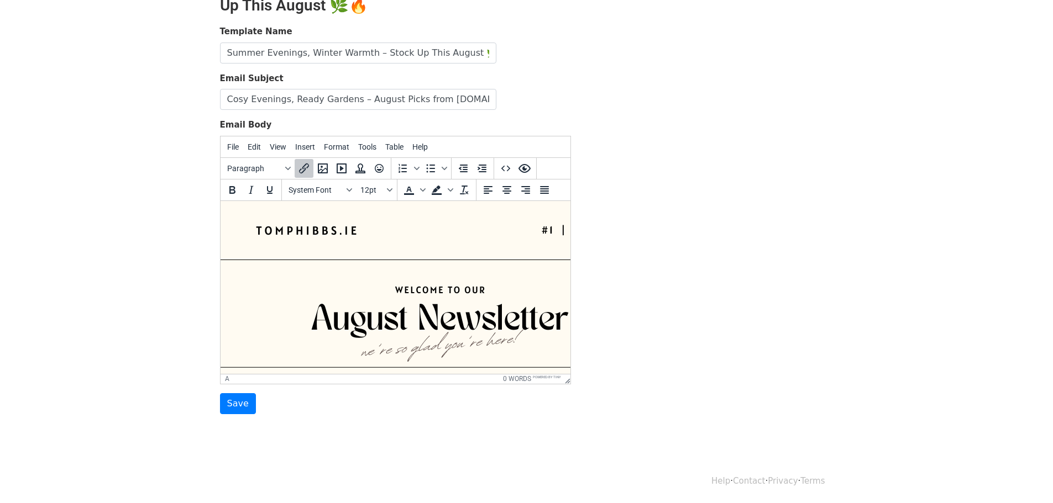
scroll to position [0, 9]
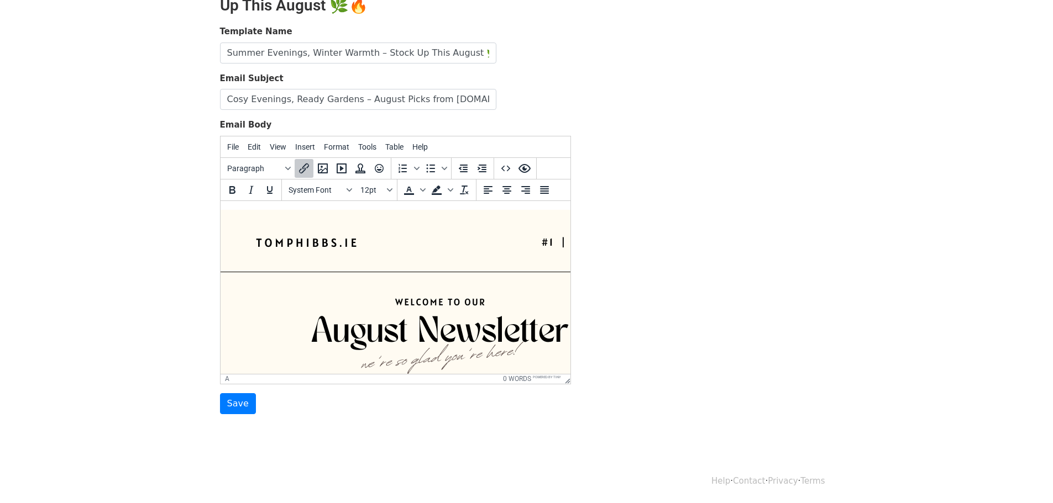
click at [785, 287] on div "Template Name Summer Evenings, Winter Warmth – Stock Up This August 🌿🔥 Email Su…" at bounding box center [527, 219] width 630 height 389
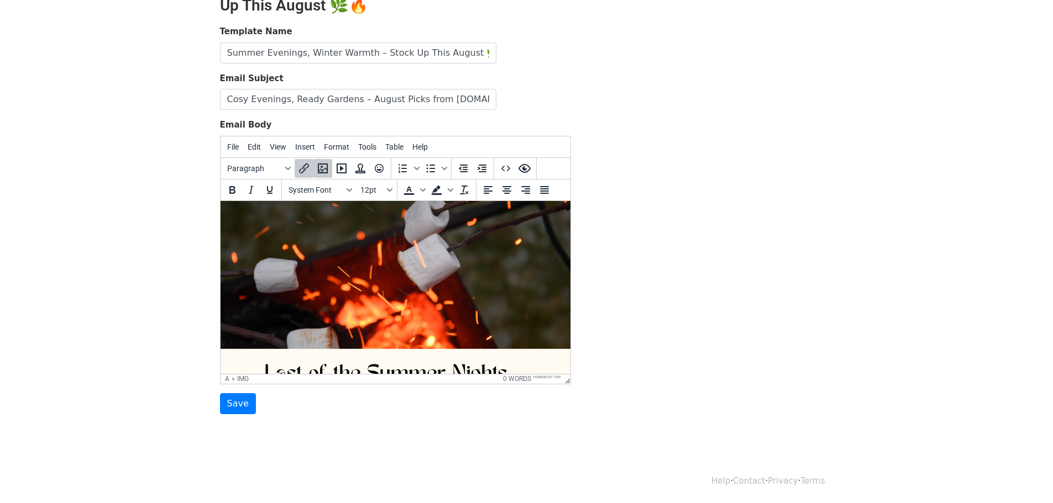
scroll to position [560, 60]
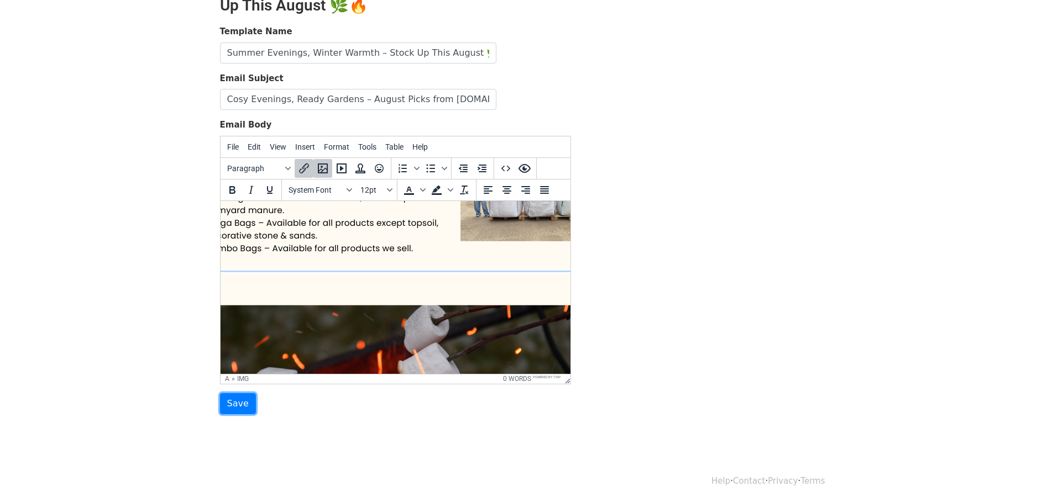
click at [228, 403] on input "Save" at bounding box center [238, 403] width 36 height 21
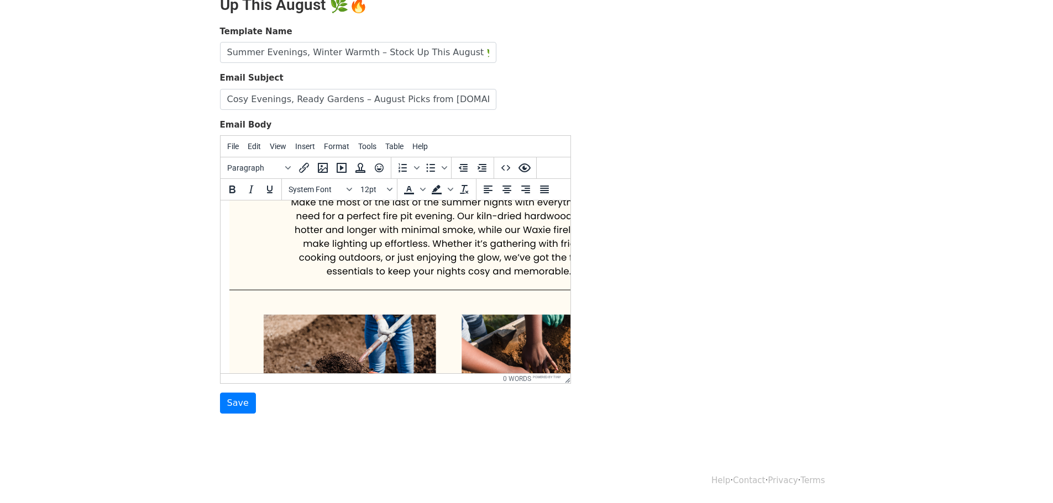
scroll to position [1100, 0]
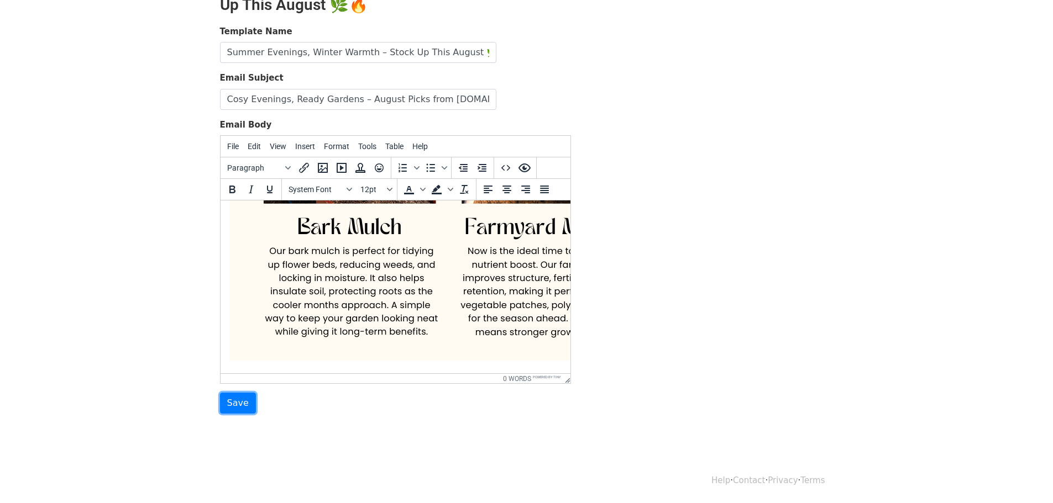
click at [230, 402] on input "Save" at bounding box center [238, 403] width 36 height 21
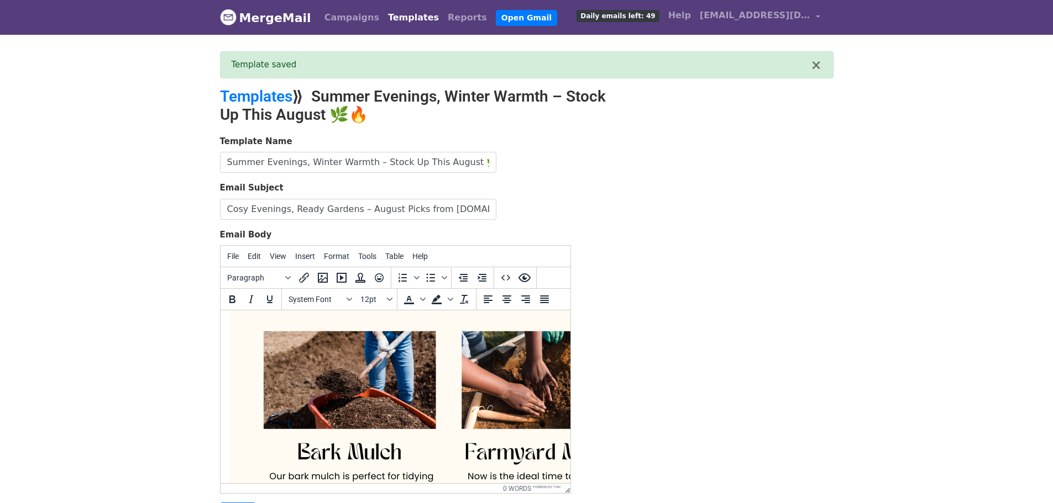
scroll to position [995, 0]
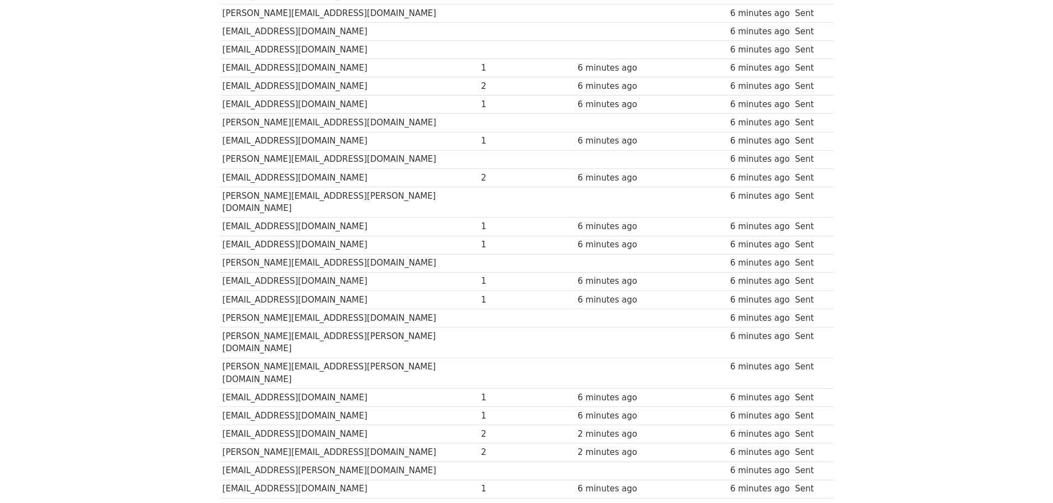
scroll to position [509, 0]
